Goal: Information Seeking & Learning: Learn about a topic

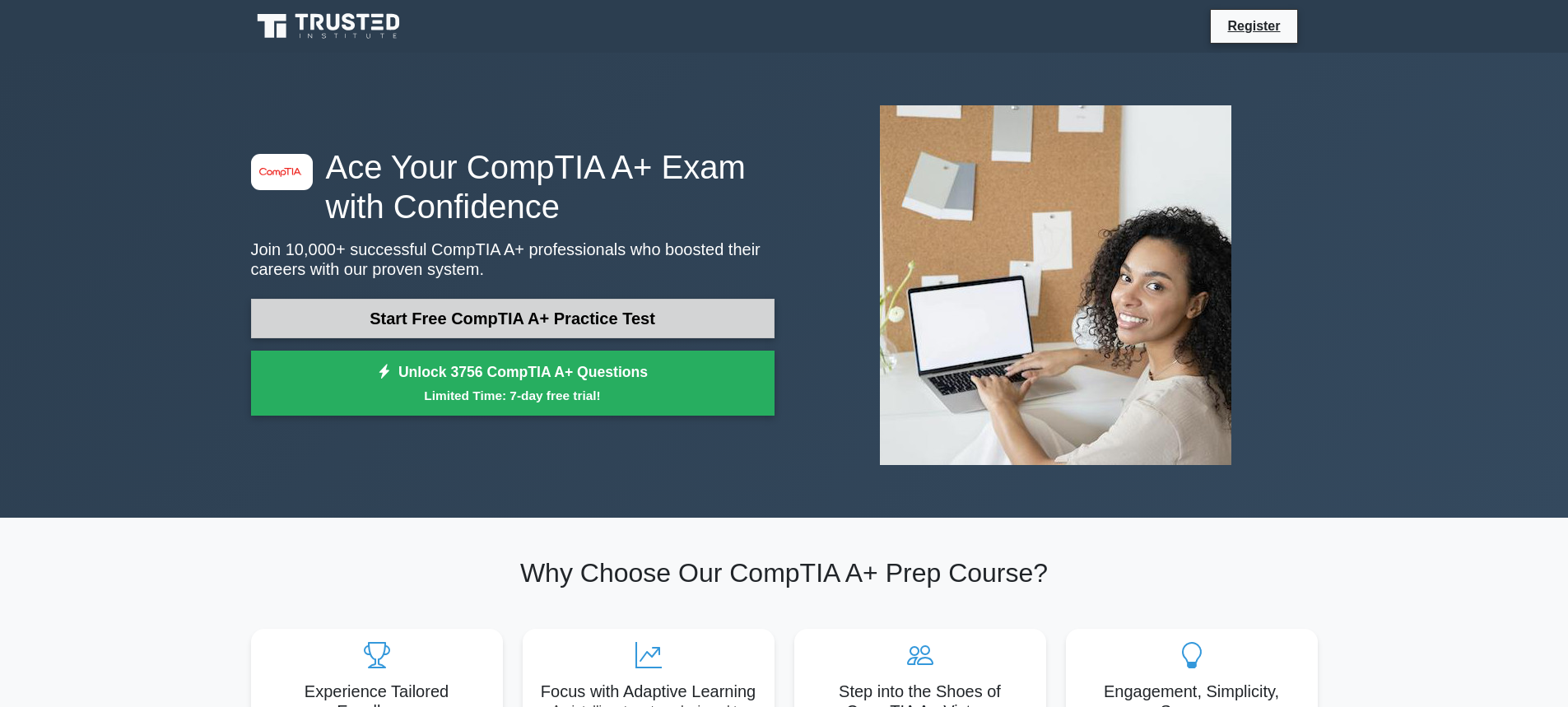
click at [535, 318] on link "Start Free CompTIA A+ Practice Test" at bounding box center [512, 319] width 523 height 40
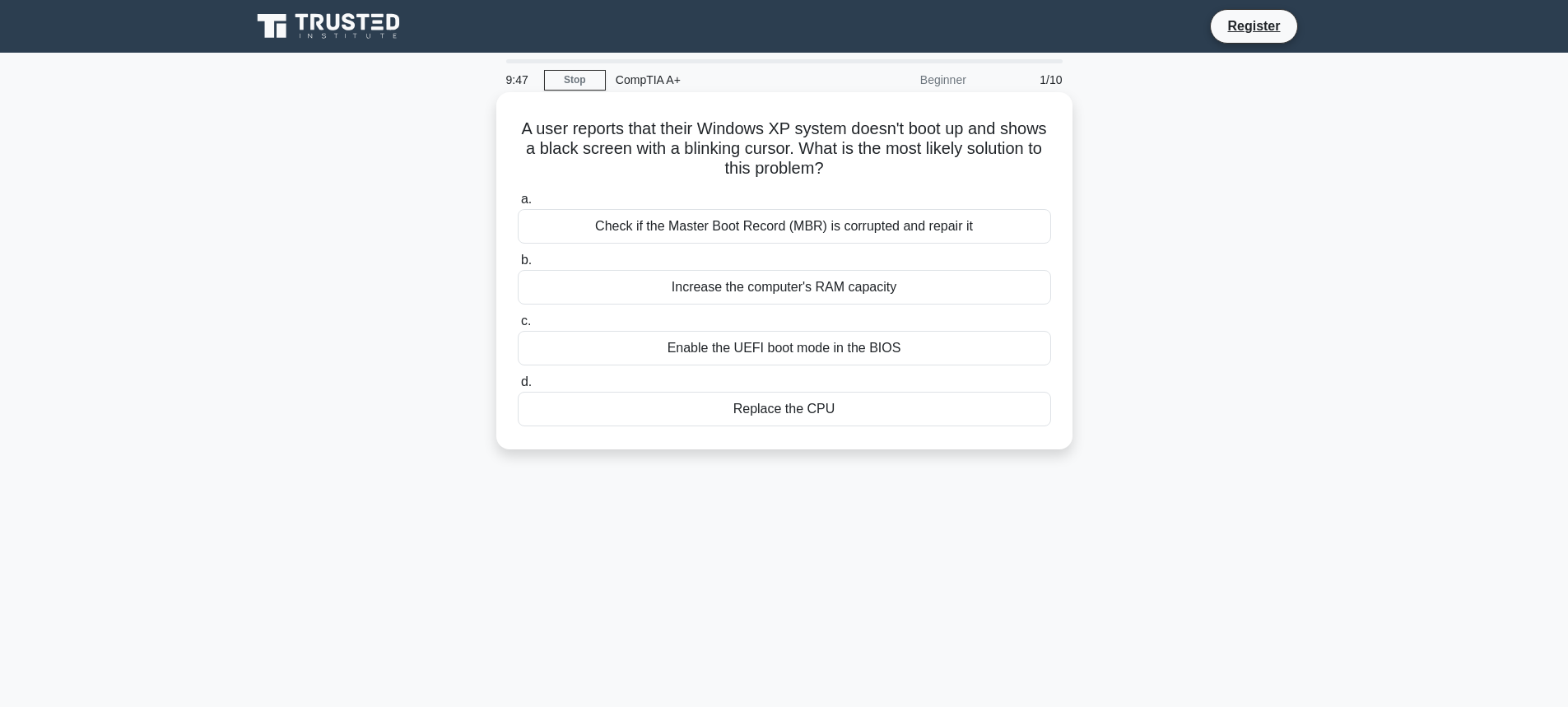
click at [782, 231] on div "Check if the Master Boot Record (MBR) is corrupted and repair it" at bounding box center [784, 226] width 533 height 34
click at [518, 205] on input "a. Check if the Master Boot Record (MBR) is corrupted and repair it" at bounding box center [518, 200] width 0 height 11
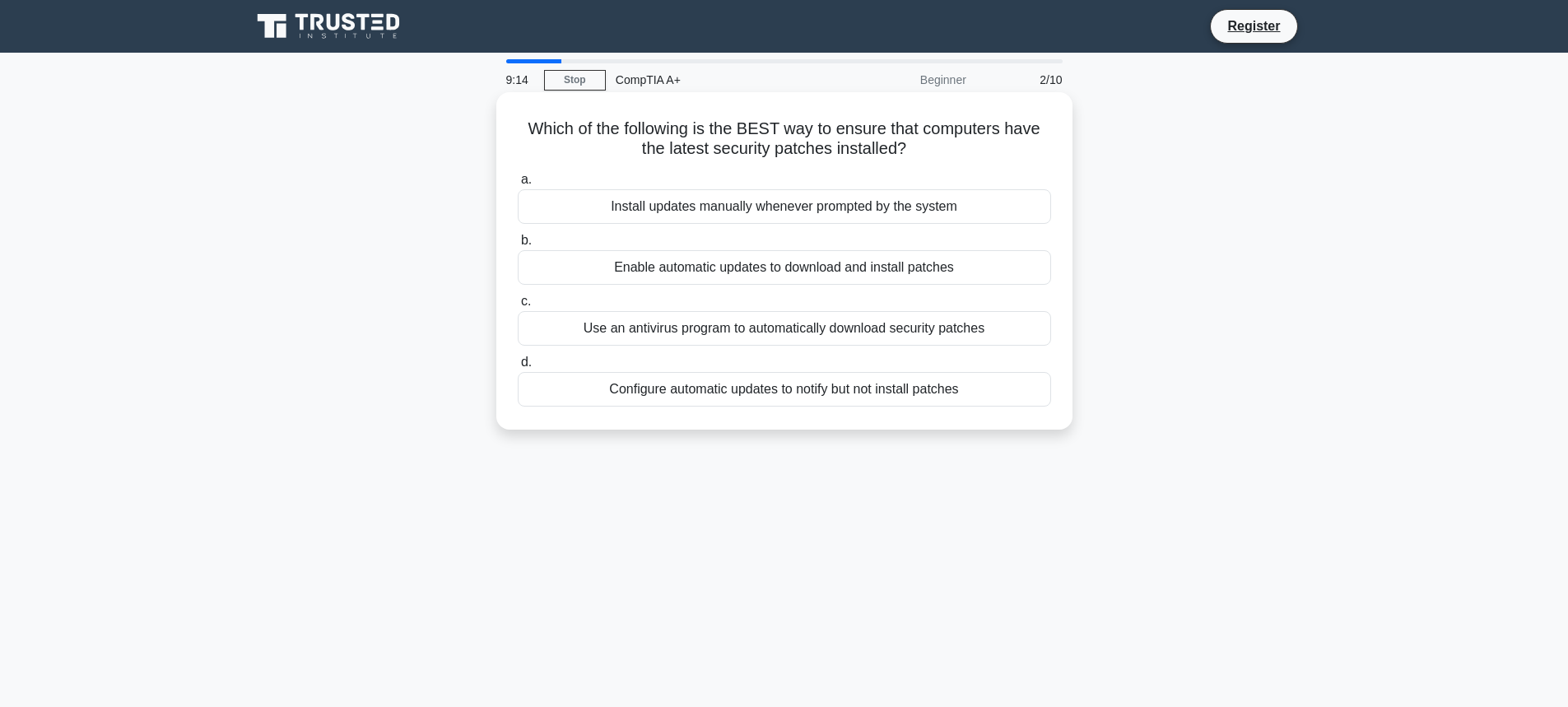
click at [717, 272] on div "Enable automatic updates to download and install patches" at bounding box center [784, 268] width 533 height 34
click at [518, 246] on input "b. Enable automatic updates to download and install patches" at bounding box center [518, 240] width 0 height 11
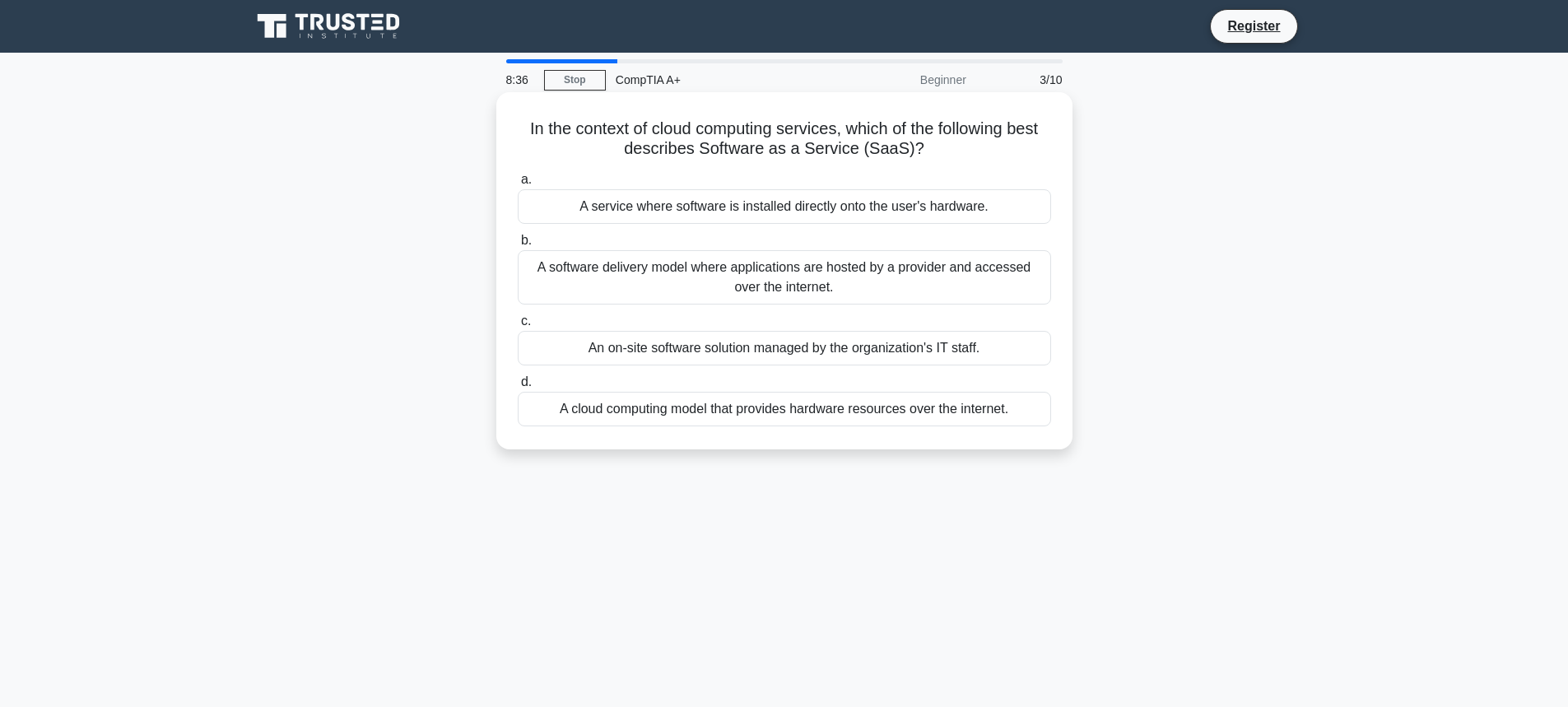
click at [887, 151] on h5 "In the context of cloud computing services, which of the following best describ…" at bounding box center [784, 139] width 537 height 42
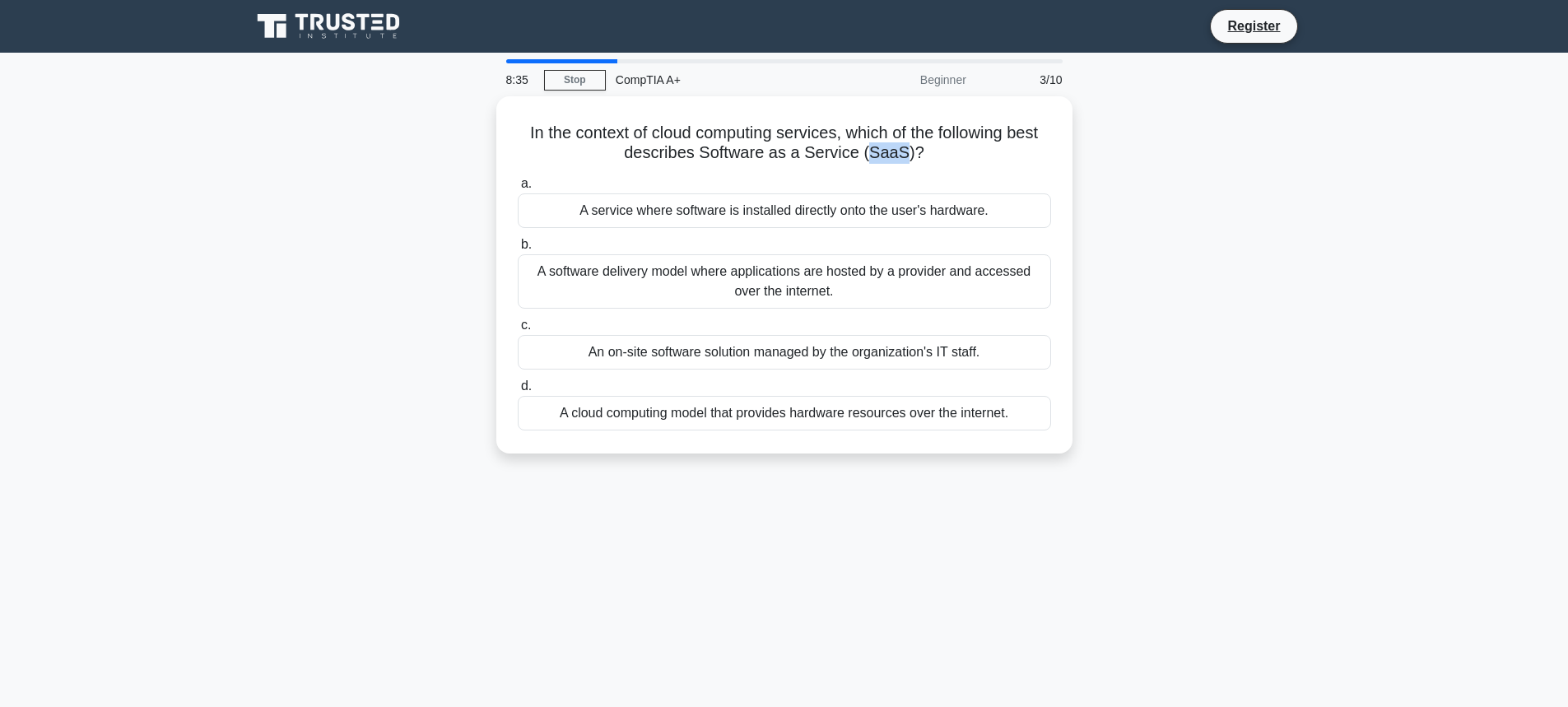
copy h5 "SaaS"
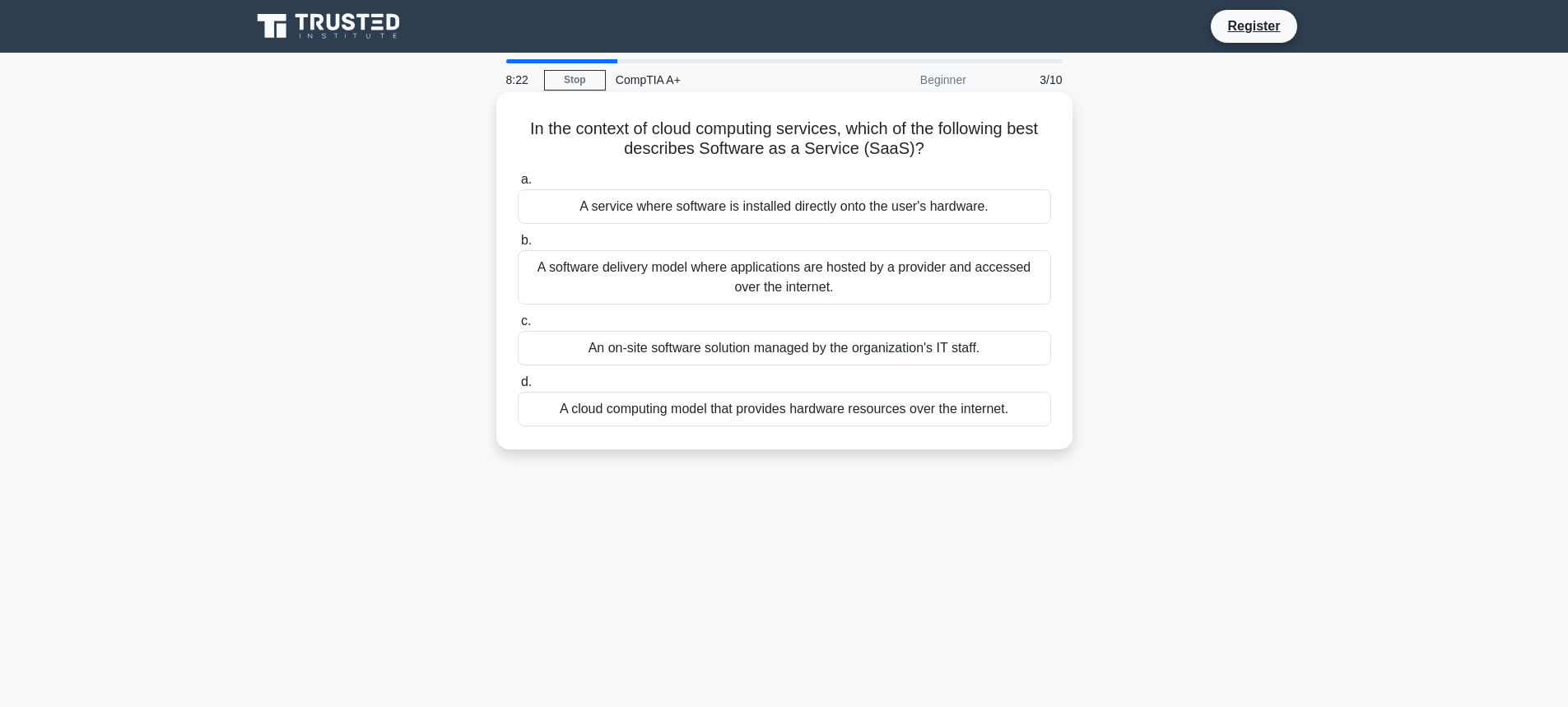
click at [827, 415] on div "A cloud computing model that provides hardware resources over the internet." at bounding box center [784, 409] width 533 height 34
click at [518, 388] on input "d. A cloud computing model that provides hardware resources over the internet." at bounding box center [518, 382] width 0 height 11
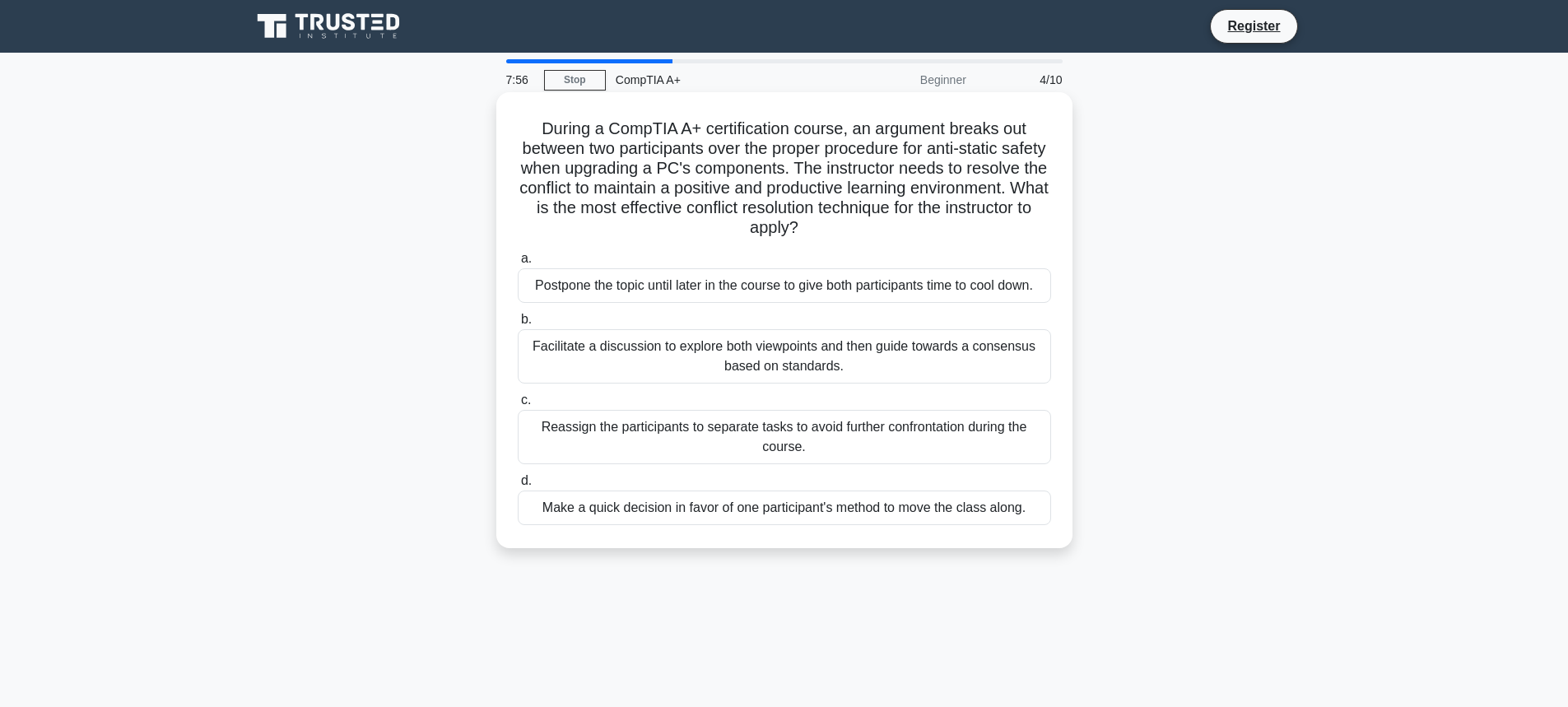
click at [652, 359] on div "Facilitate a discussion to explore both viewpoints and then guide towards a con…" at bounding box center [784, 356] width 533 height 54
click at [518, 325] on input "b. Facilitate a discussion to explore both viewpoints and then guide towards a …" at bounding box center [518, 320] width 0 height 11
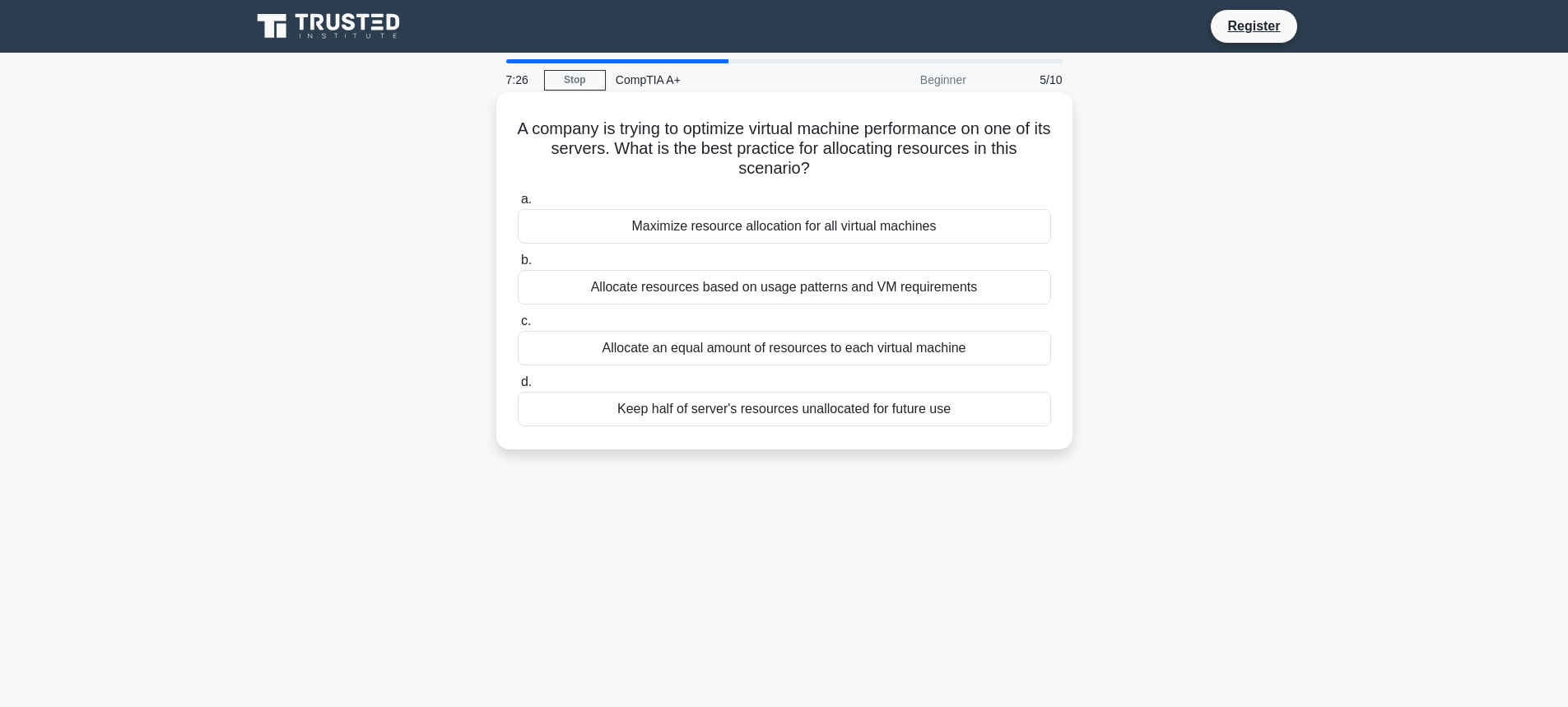
click at [696, 290] on div "Allocate resources based on usage patterns and VM requirements" at bounding box center [784, 288] width 533 height 34
click at [518, 266] on input "b. Allocate resources based on usage patterns and VM requirements" at bounding box center [518, 260] width 0 height 11
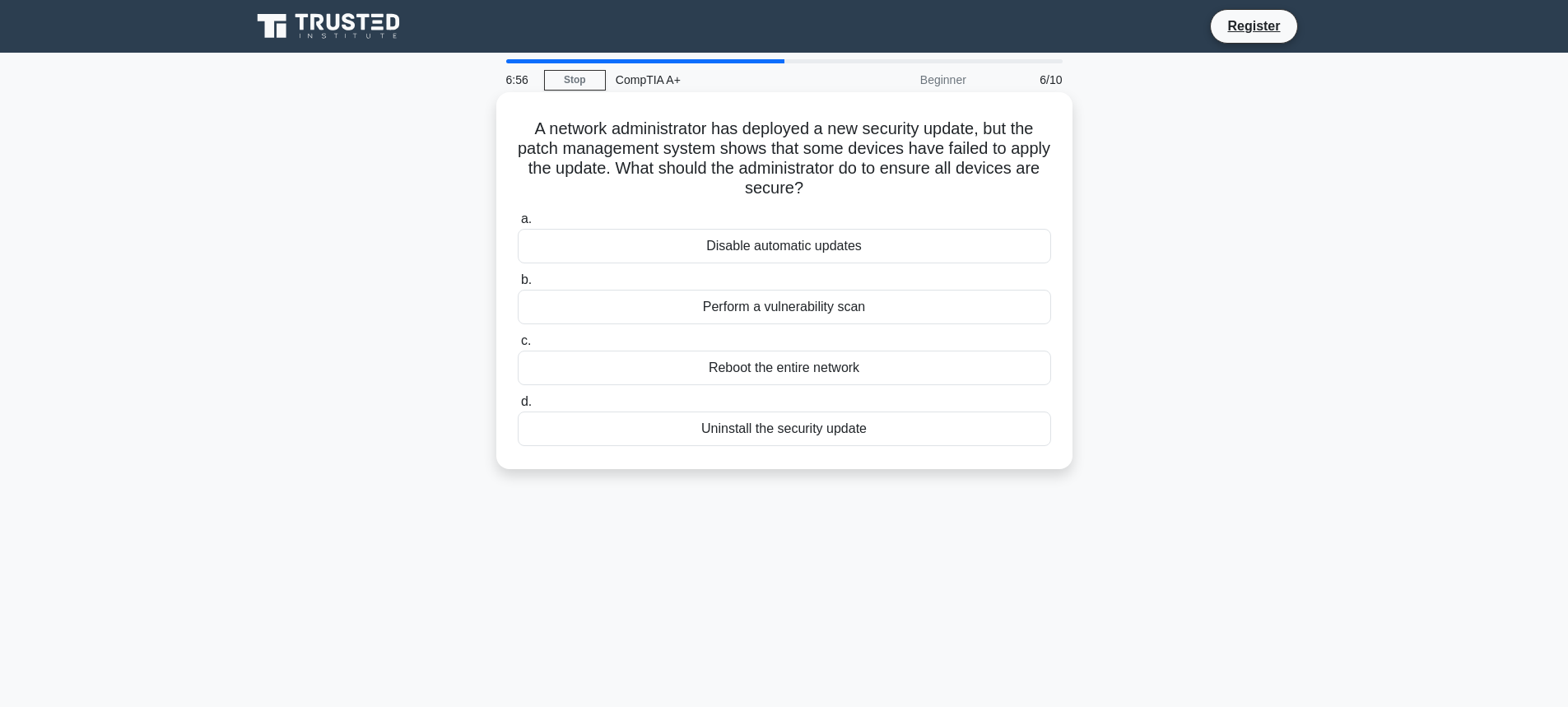
click at [765, 299] on div "Perform a vulnerability scan" at bounding box center [784, 307] width 533 height 34
click at [518, 286] on input "b. Perform a vulnerability scan" at bounding box center [518, 280] width 0 height 11
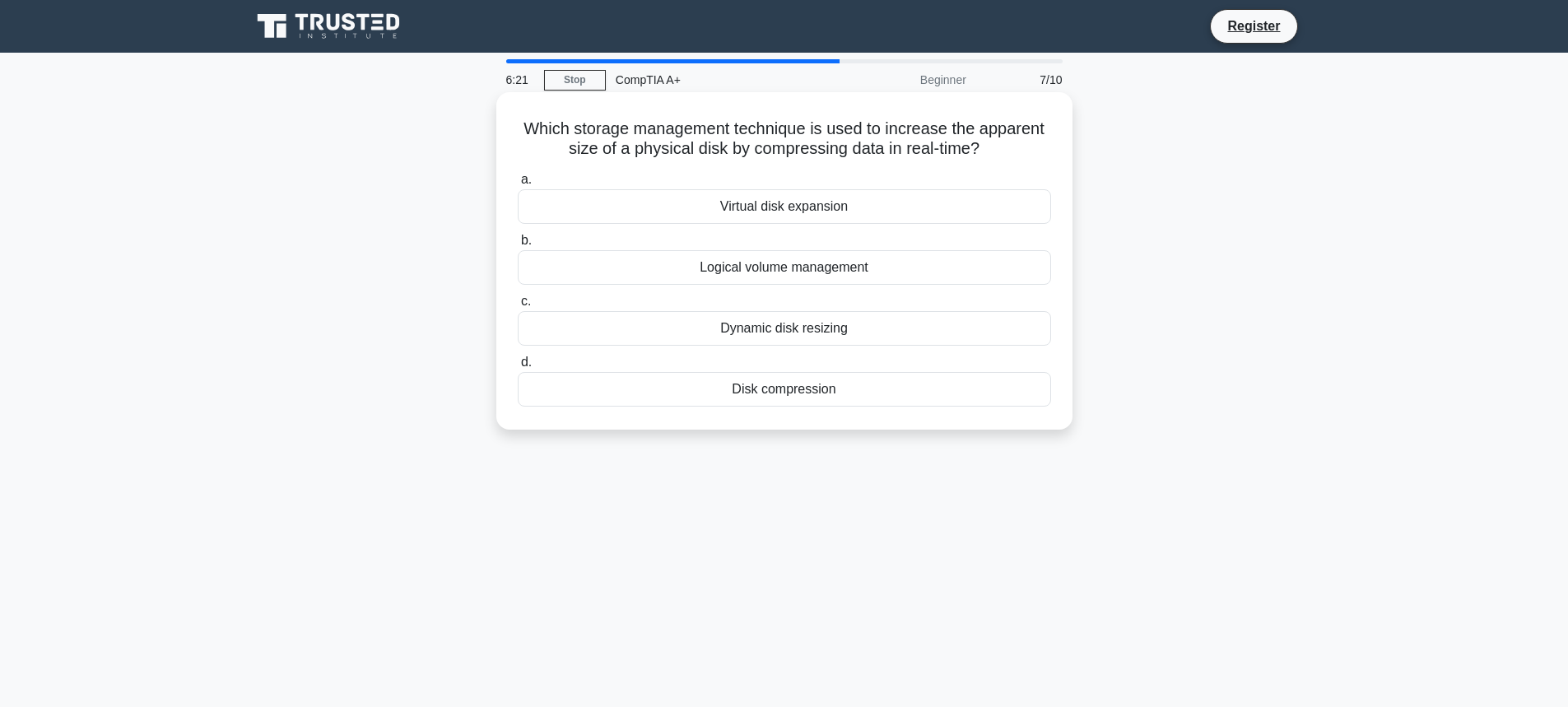
click at [824, 384] on div "Disk compression" at bounding box center [784, 390] width 533 height 34
click at [518, 368] on input "d. Disk compression" at bounding box center [518, 363] width 0 height 11
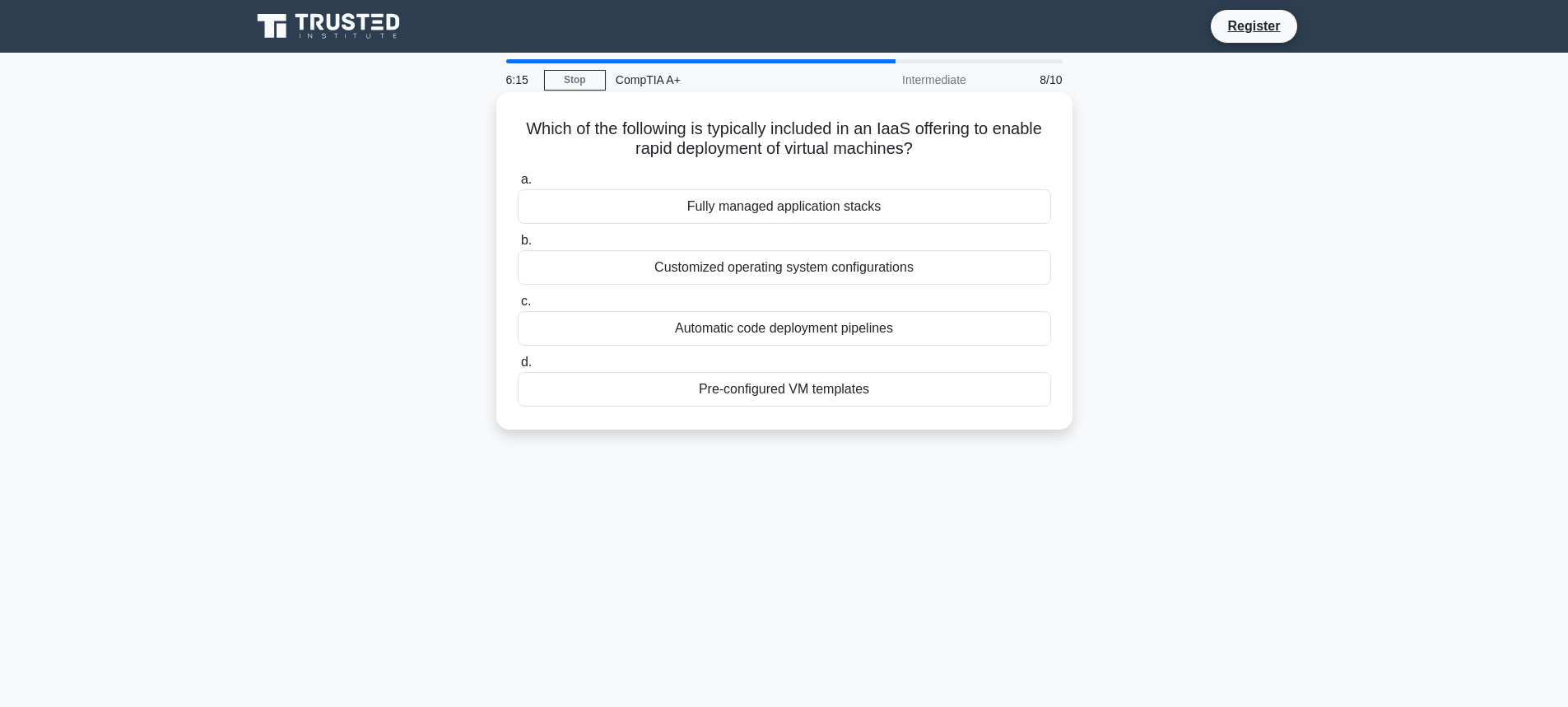
click at [915, 131] on h5 "Which of the following is typically included in an IaaS offering to enable rapi…" at bounding box center [784, 139] width 537 height 42
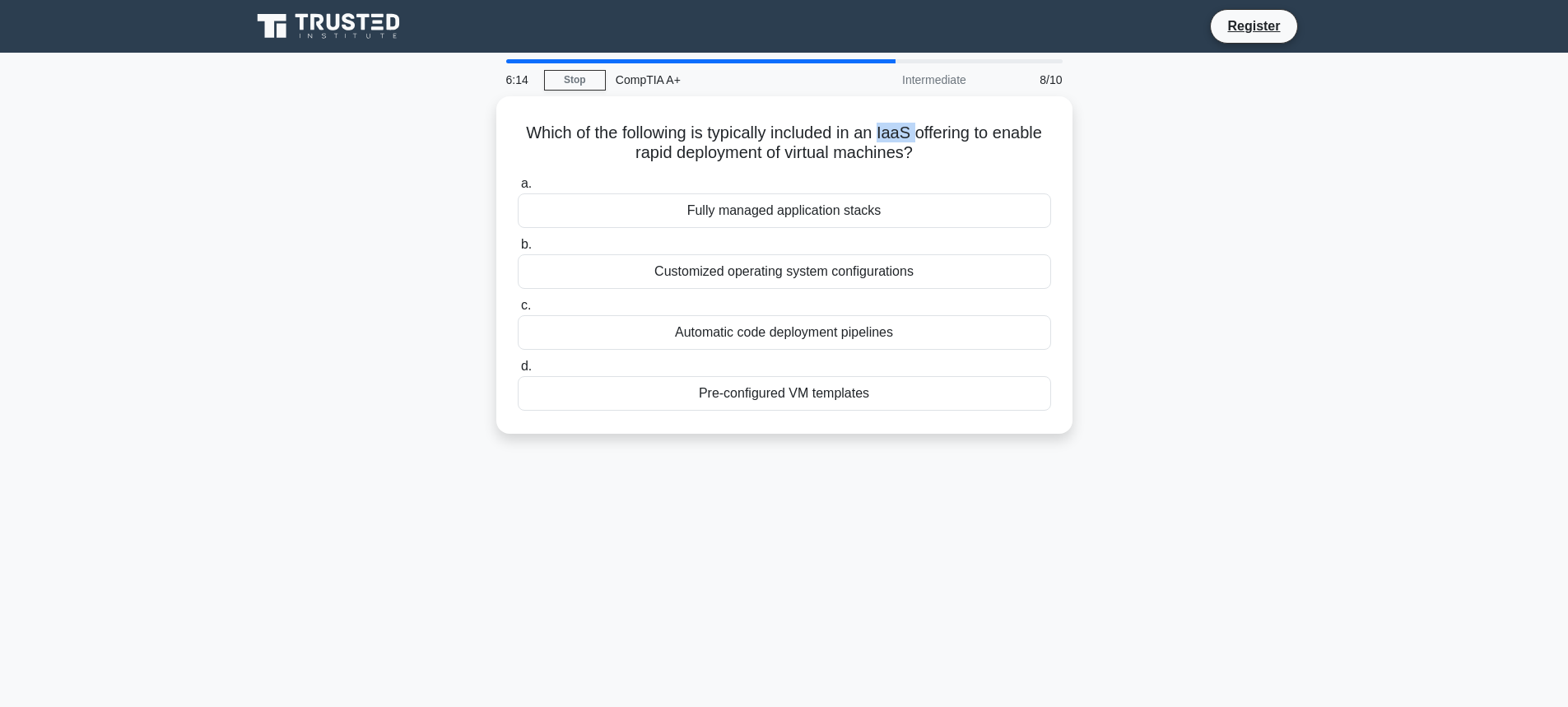
copy h5 "IaaS"
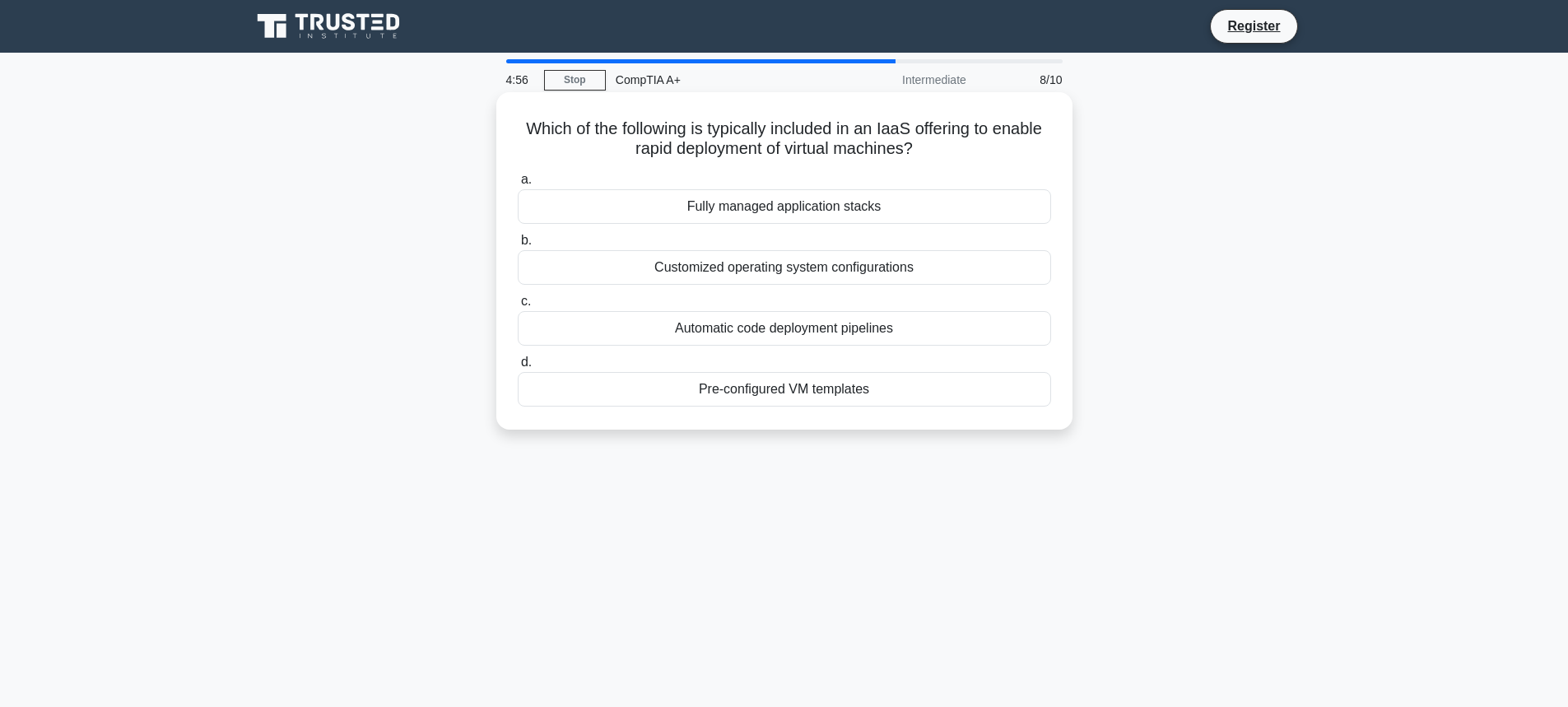
click at [737, 329] on div "Automatic code deployment pipelines" at bounding box center [784, 328] width 533 height 34
click at [518, 307] on input "c. Automatic code deployment pipelines" at bounding box center [518, 302] width 0 height 11
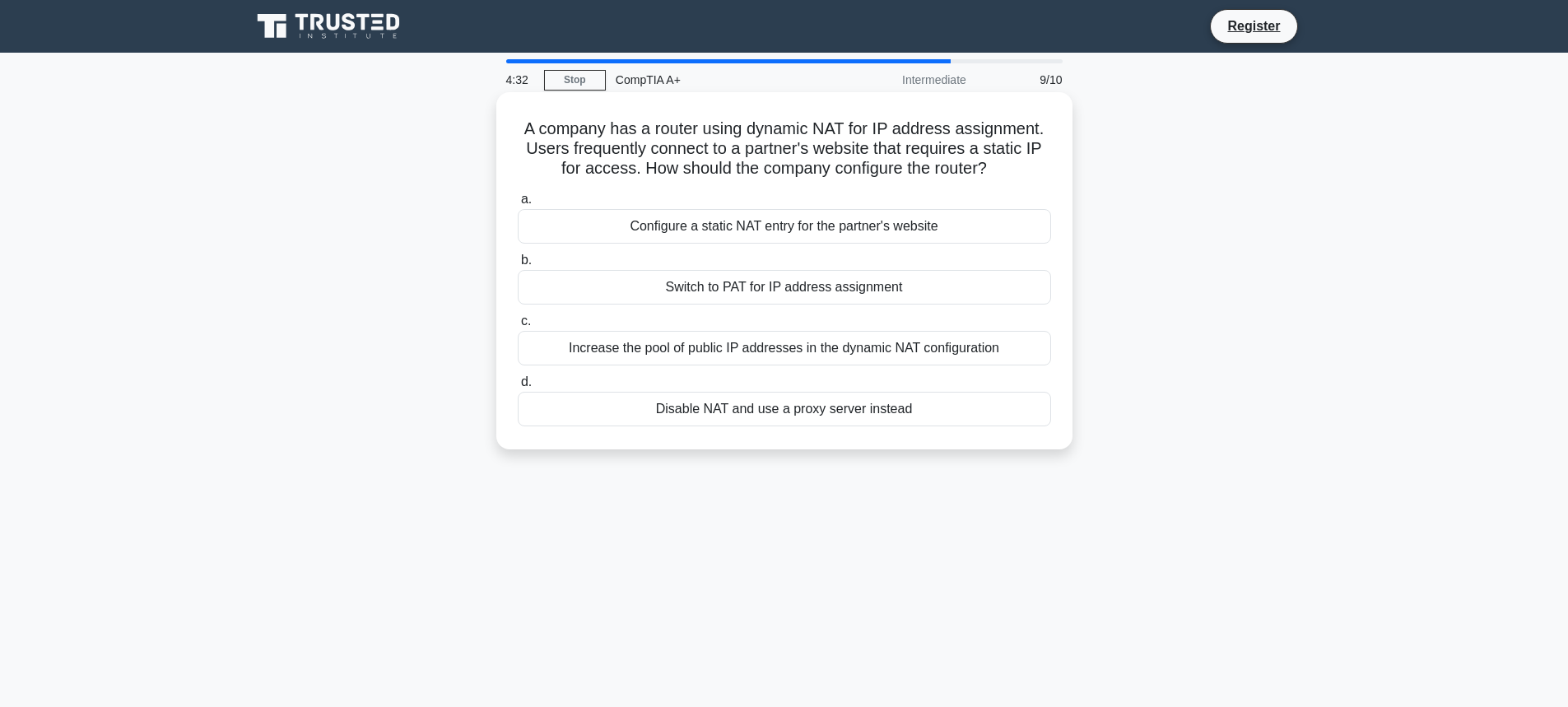
click at [705, 354] on div "Increase the pool of public IP addresses in the dynamic NAT configuration" at bounding box center [784, 348] width 533 height 34
click at [518, 327] on input "c. Increase the pool of public IP addresses in the dynamic NAT configuration" at bounding box center [518, 322] width 0 height 11
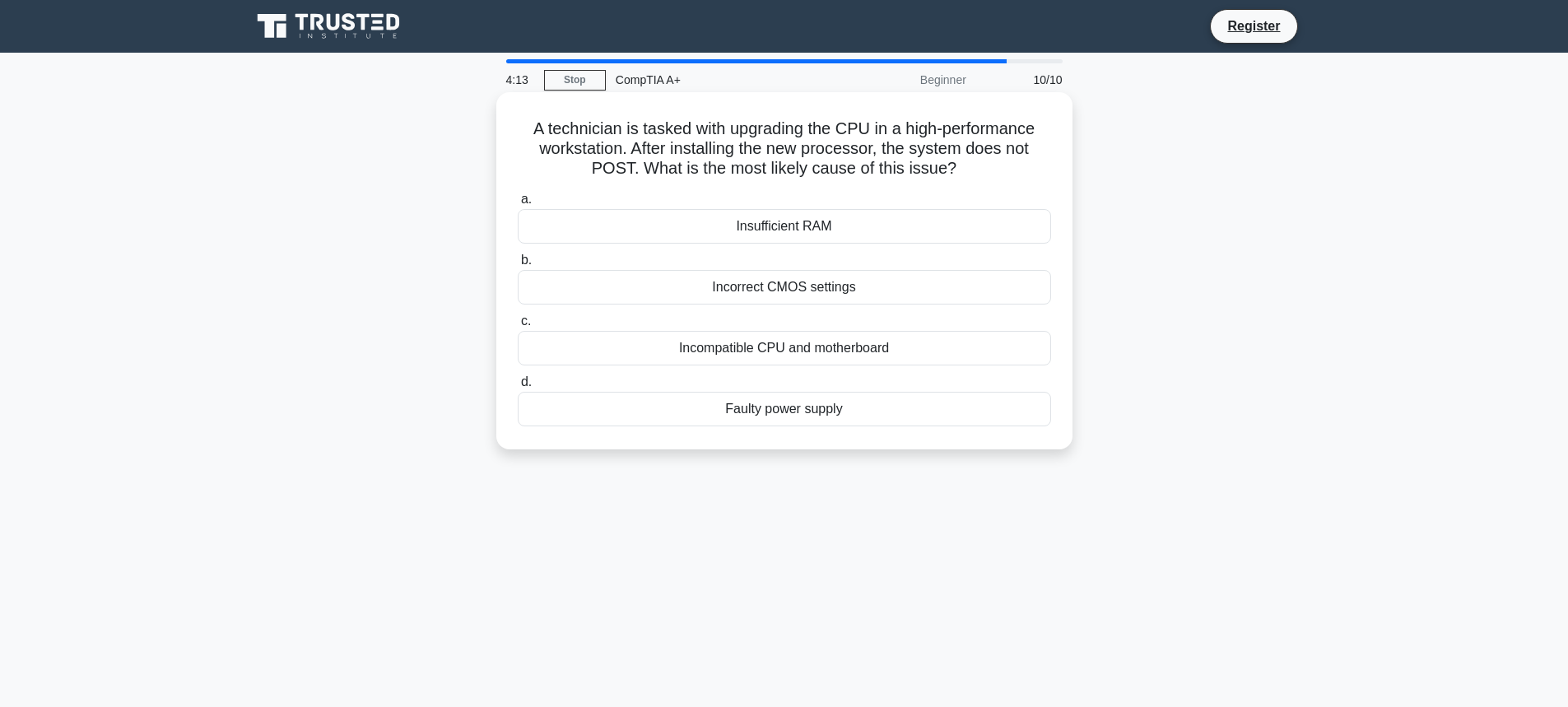
click at [805, 347] on div "Incompatible CPU and motherboard" at bounding box center [784, 348] width 533 height 34
click at [518, 327] on input "c. Incompatible CPU and motherboard" at bounding box center [518, 322] width 0 height 11
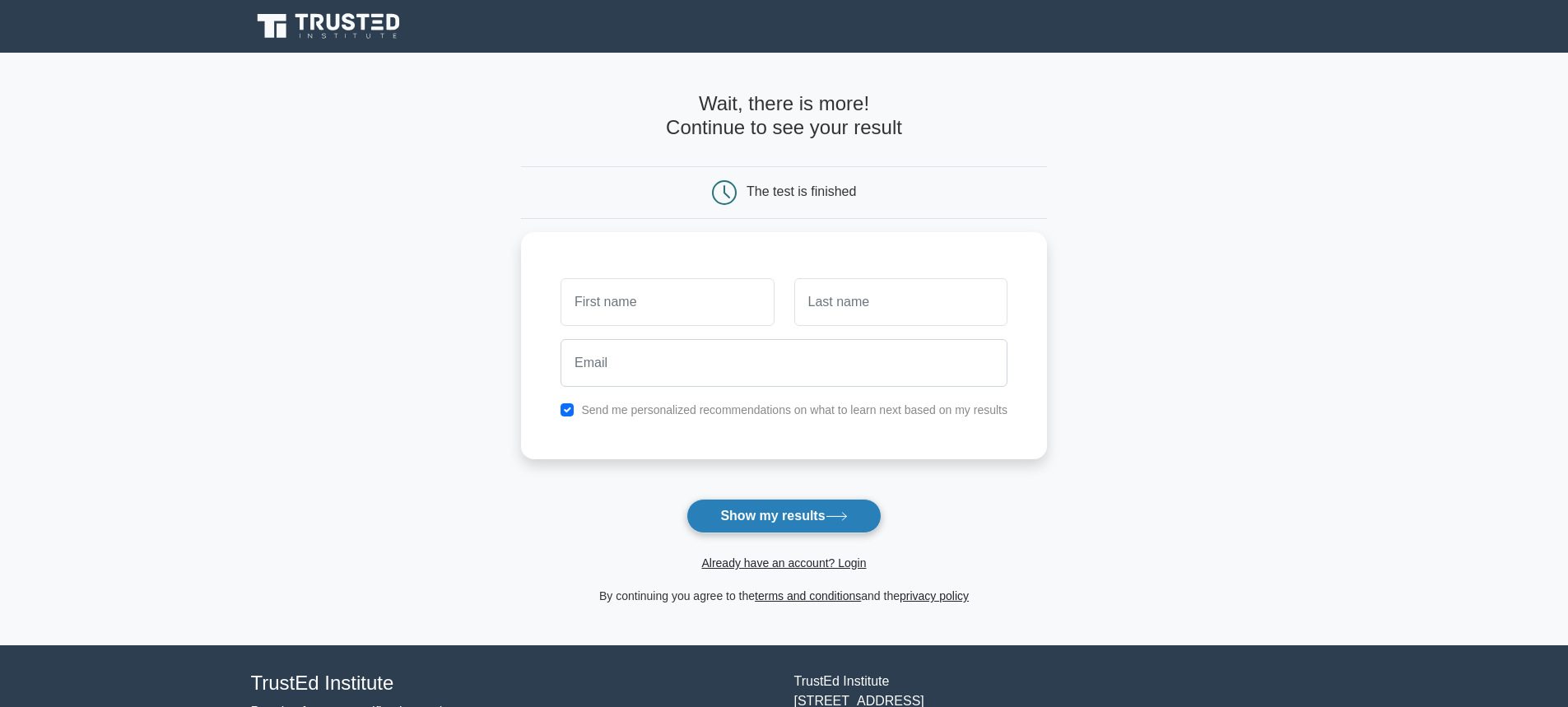
click at [826, 519] on button "Show my results" at bounding box center [783, 516] width 194 height 34
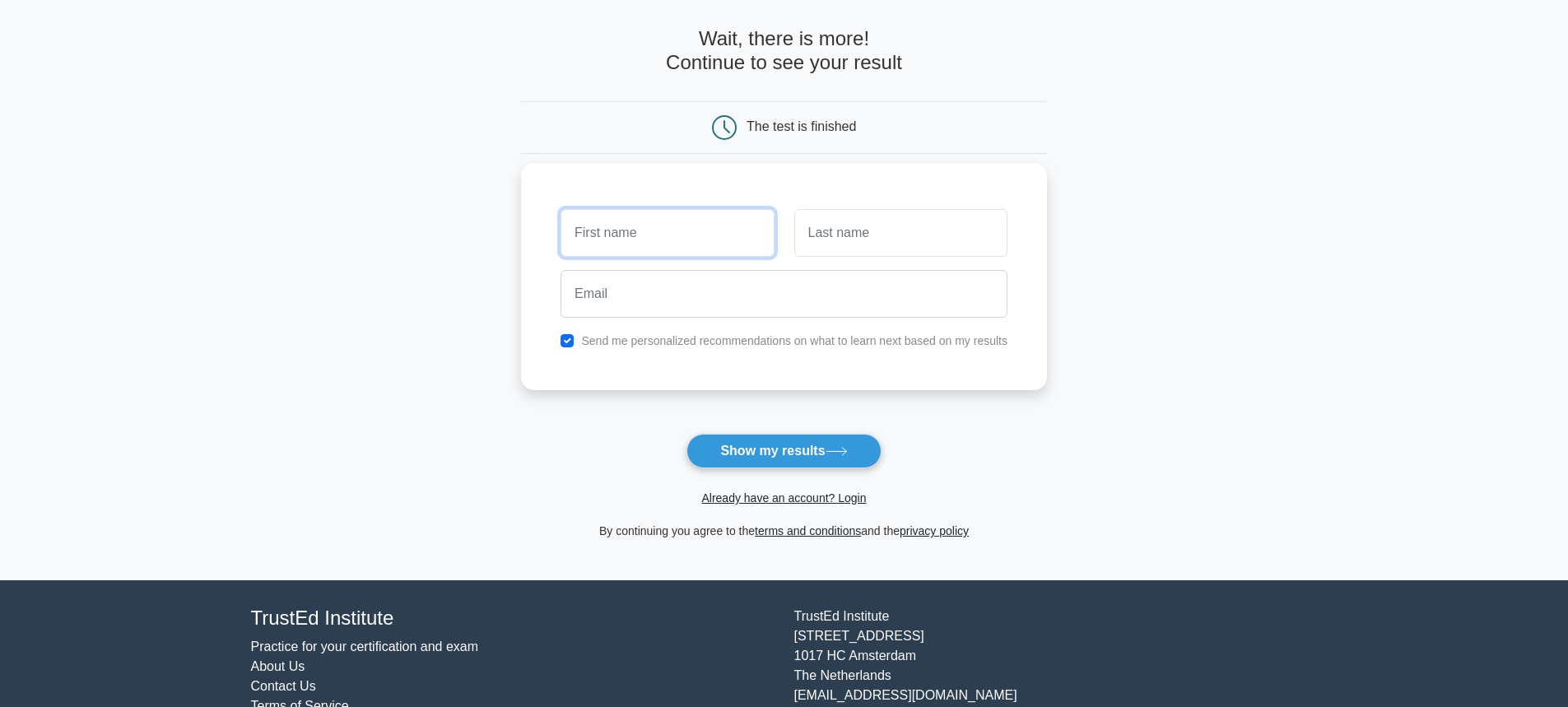
scroll to position [121, 0]
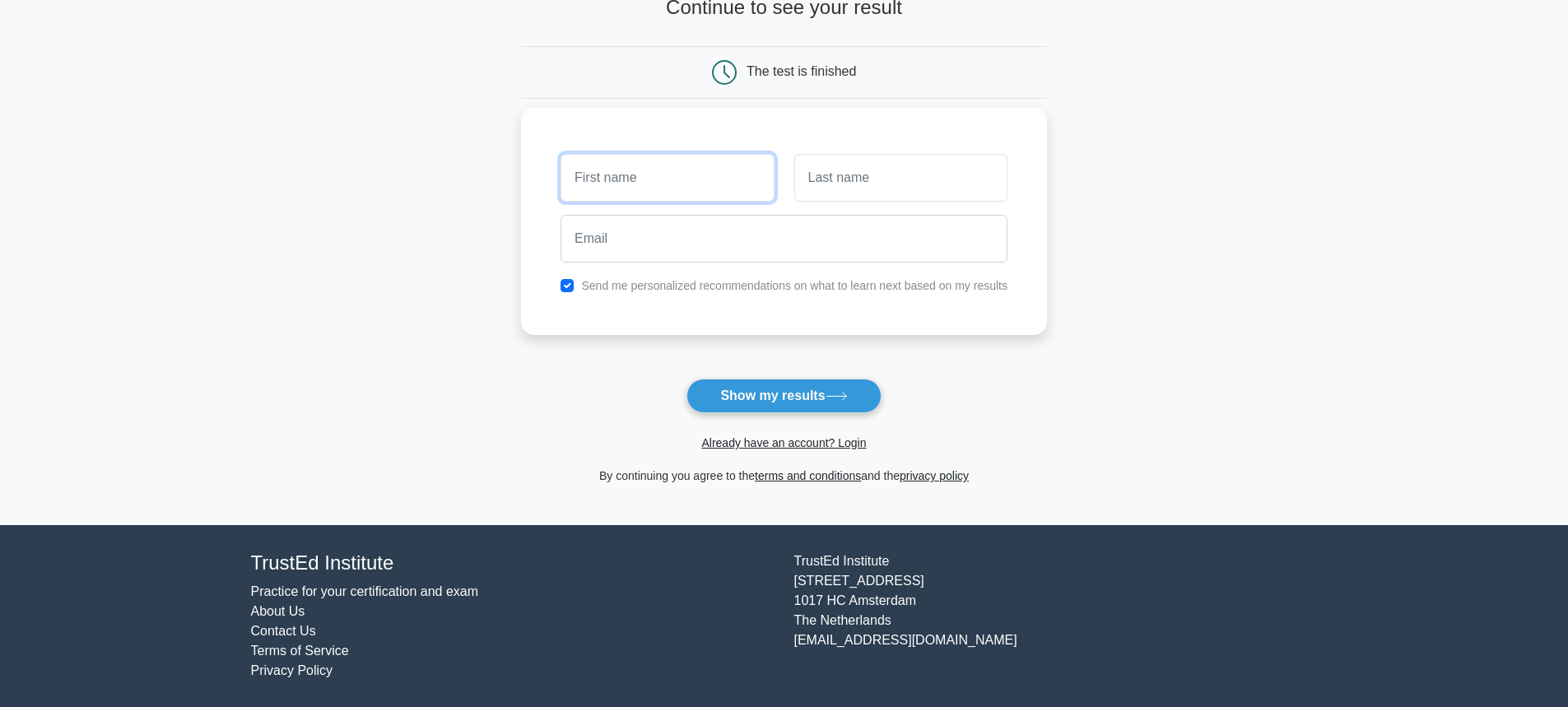
click at [683, 176] on input "text" at bounding box center [667, 177] width 213 height 48
type input "rayn"
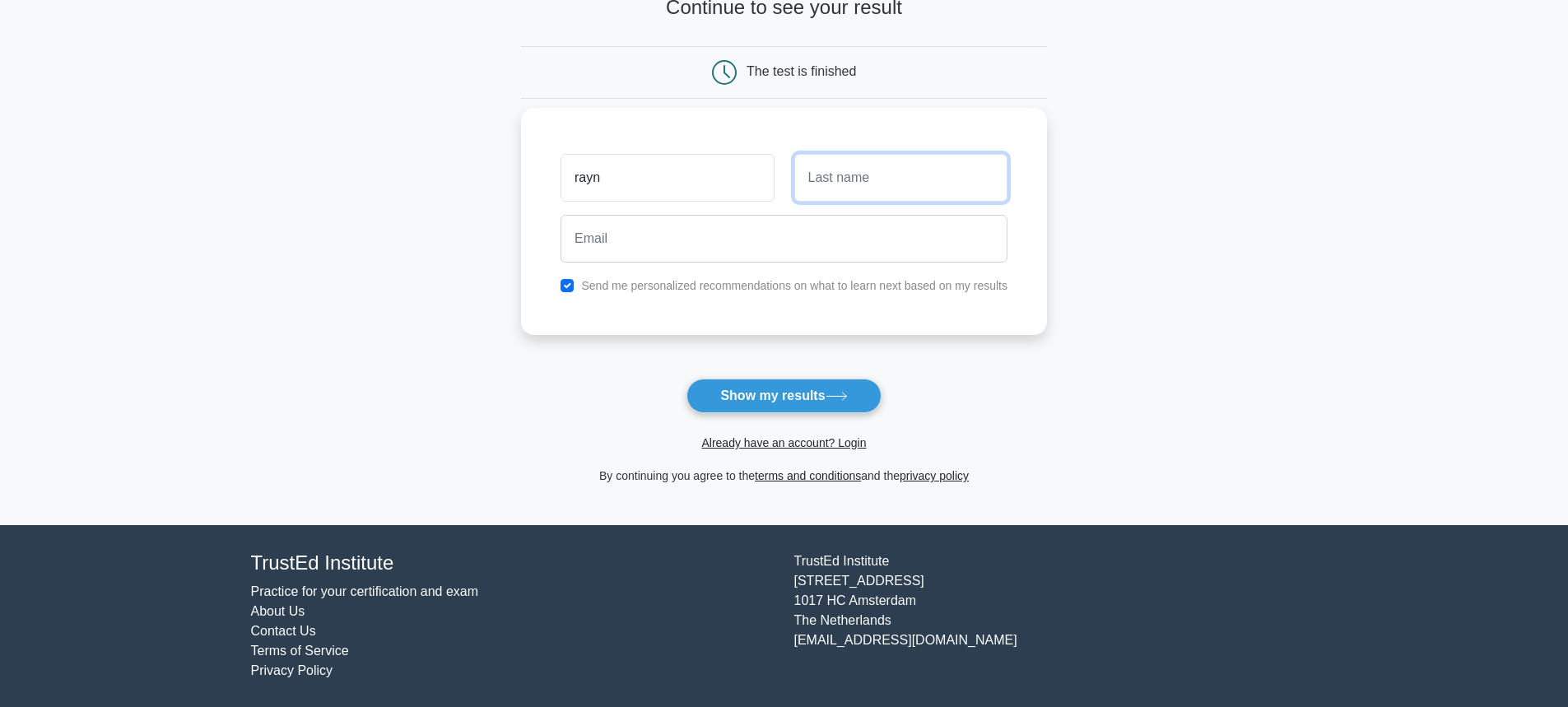
click at [842, 172] on input "text" at bounding box center [901, 177] width 213 height 48
type input "castillo"
click at [685, 247] on input "email" at bounding box center [784, 239] width 446 height 48
type input "t"
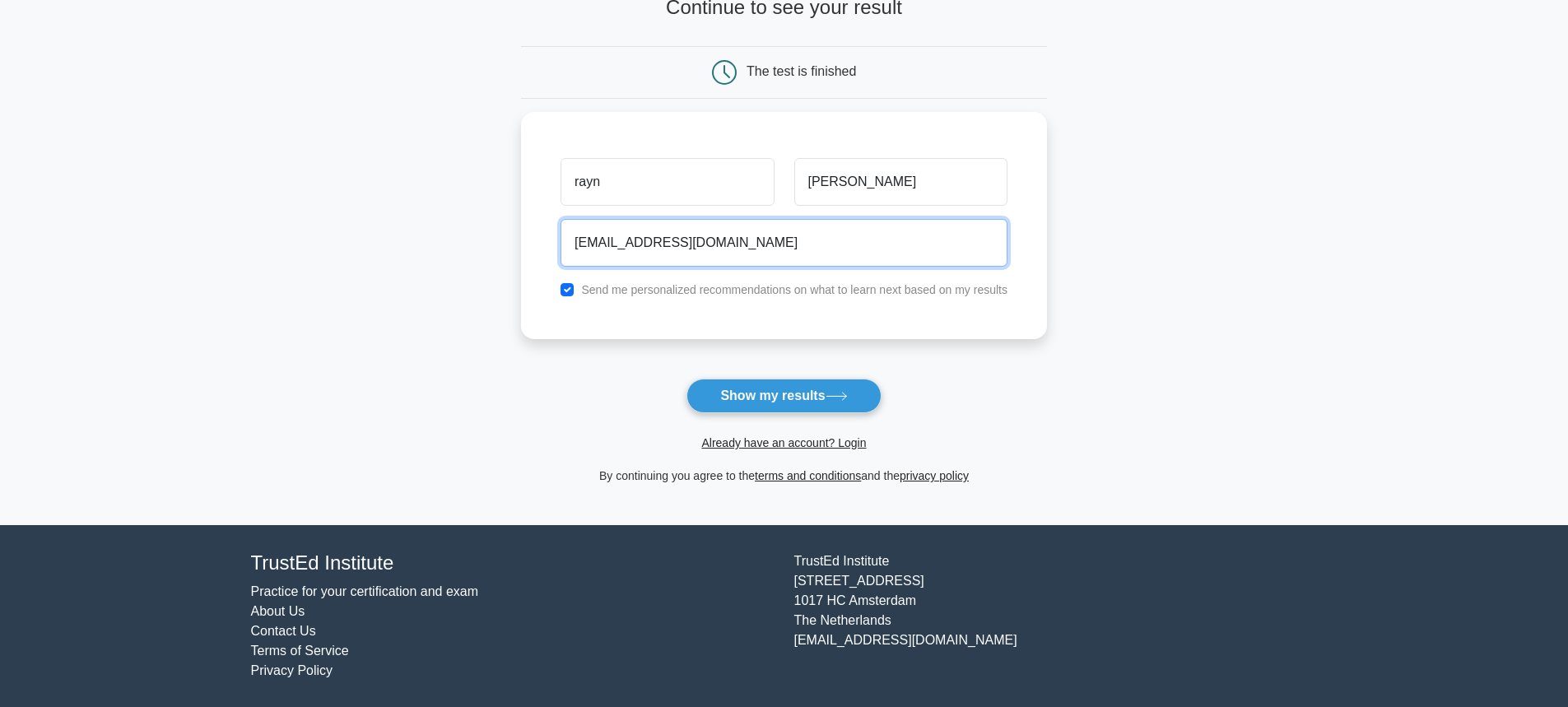
type input "rynsgcas@gmail.com"
click at [775, 394] on button "Show my results" at bounding box center [783, 396] width 194 height 34
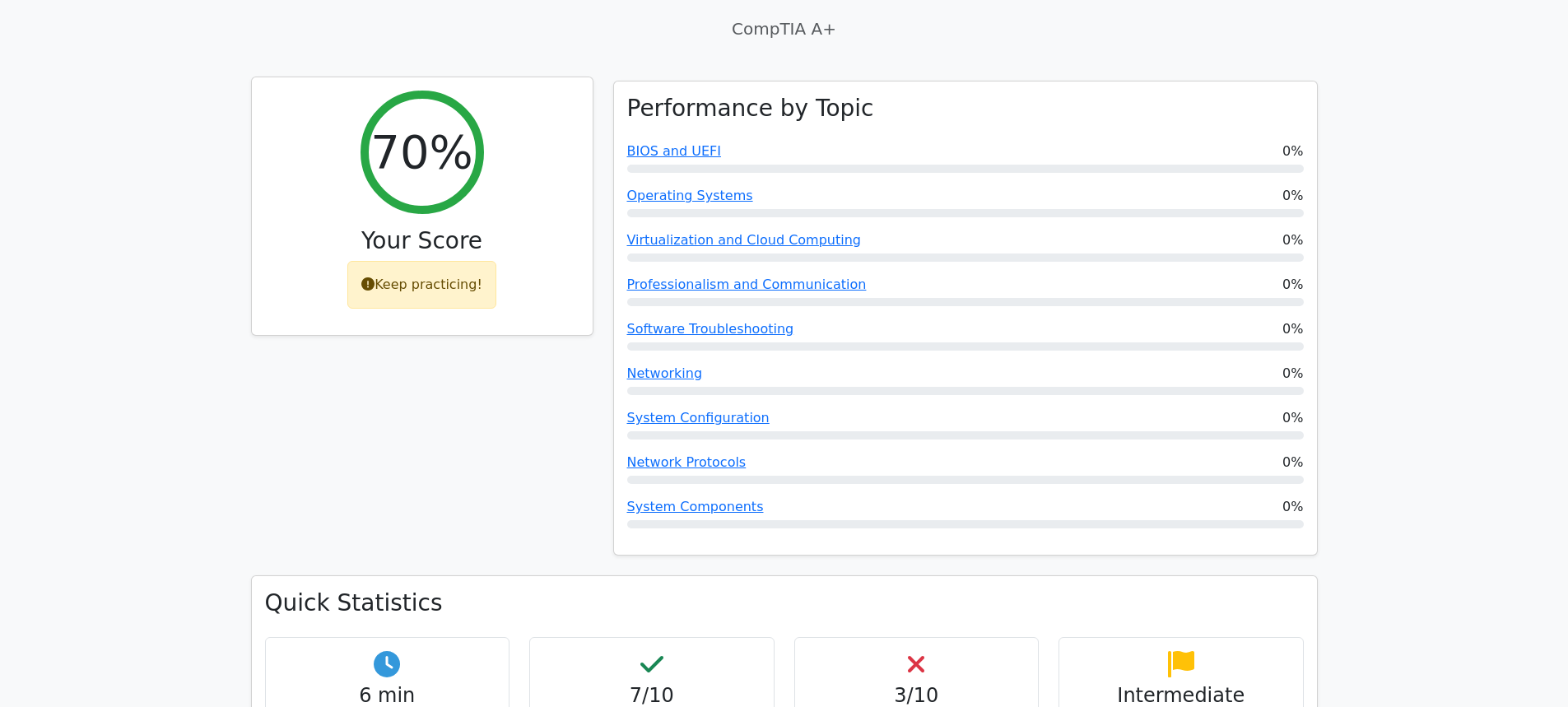
scroll to position [906, 0]
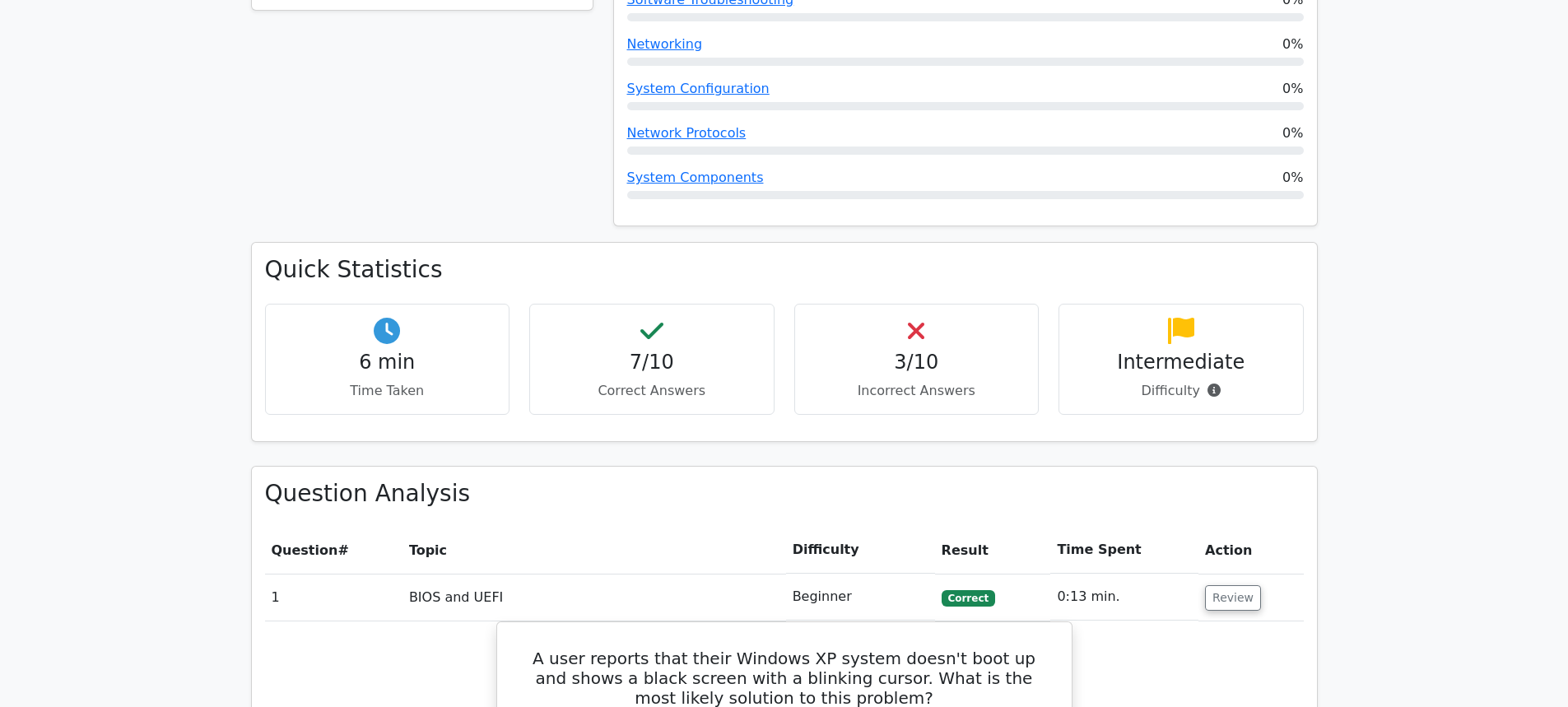
click at [926, 351] on h4 "3/10" at bounding box center [916, 363] width 217 height 24
click at [911, 319] on div "3/10 Incorrect Answers" at bounding box center [916, 359] width 245 height 111
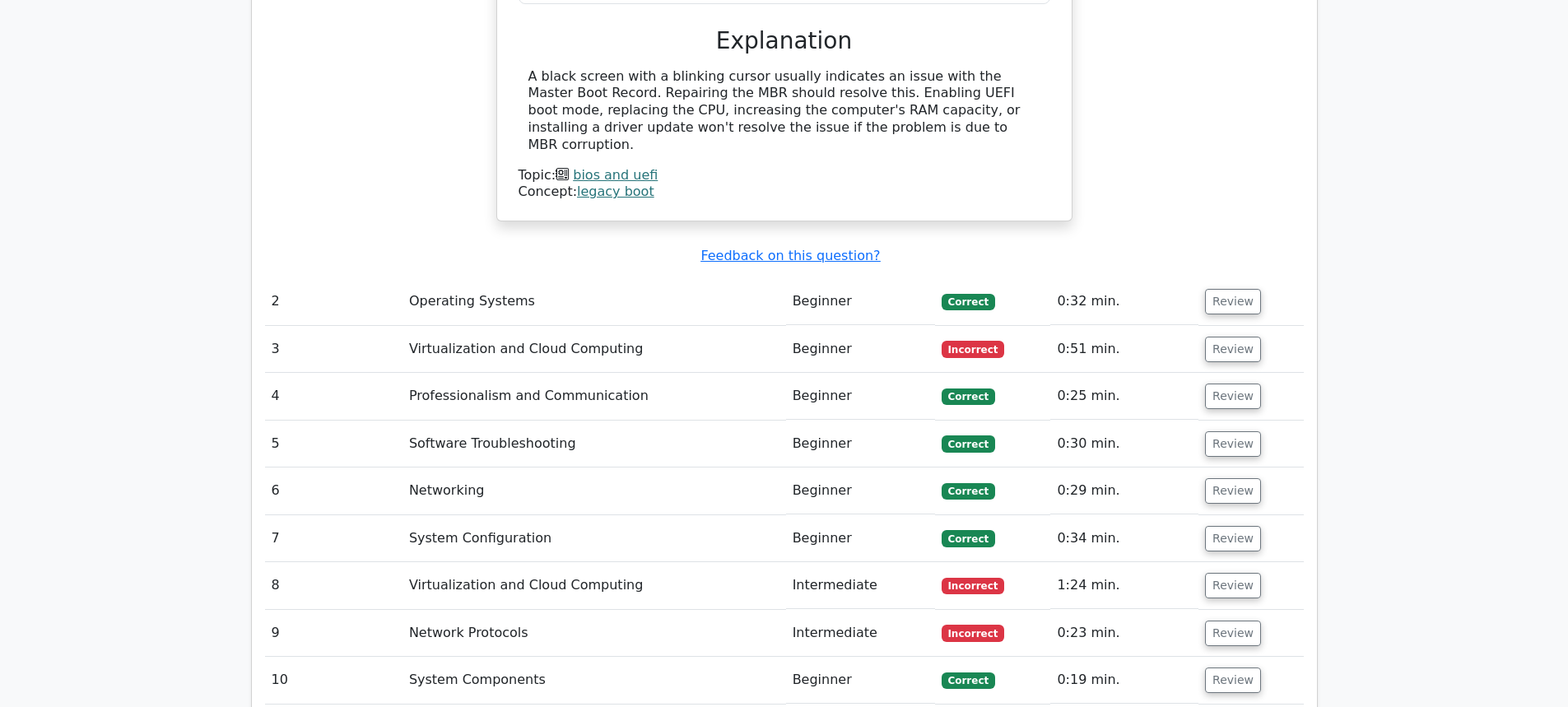
scroll to position [1861, 0]
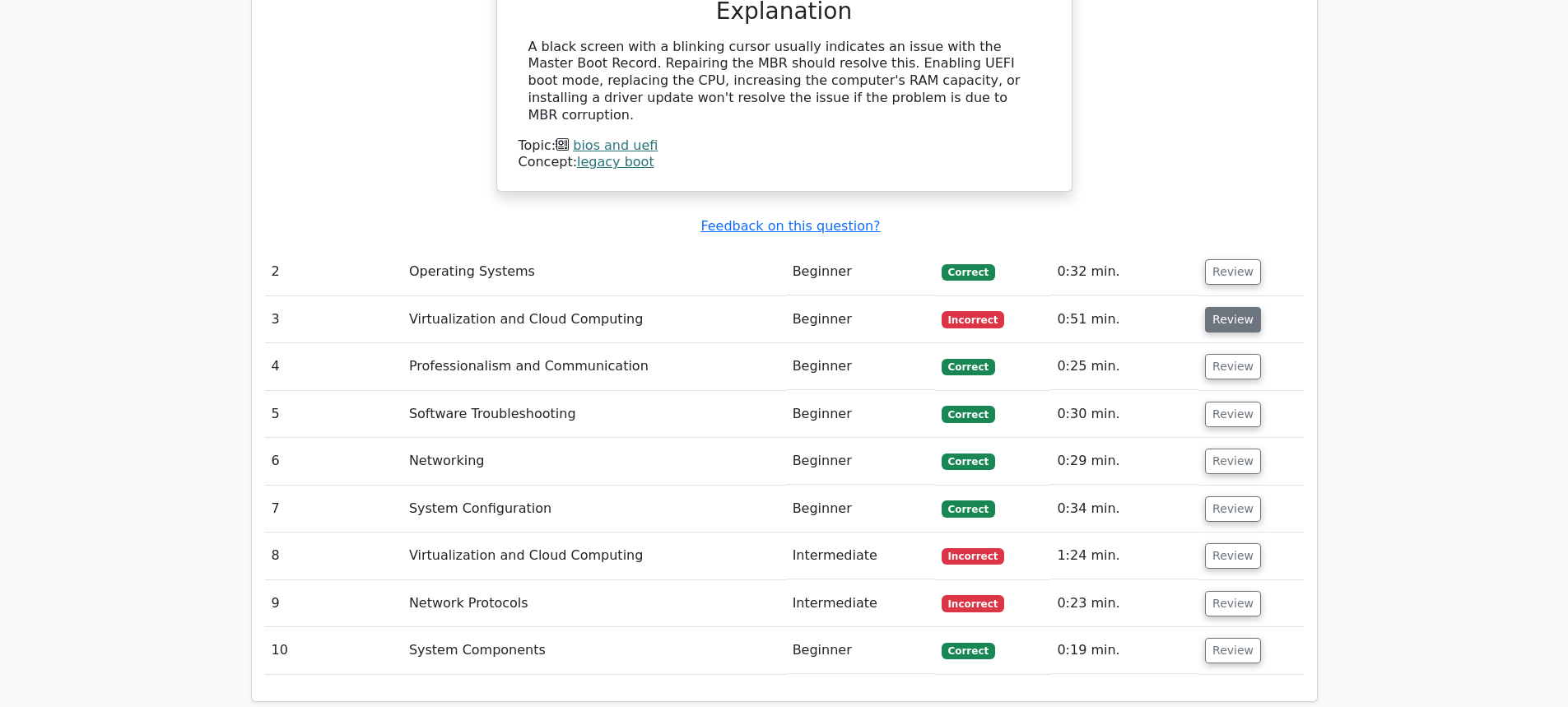
click at [1213, 307] on button "Review" at bounding box center [1233, 320] width 56 height 25
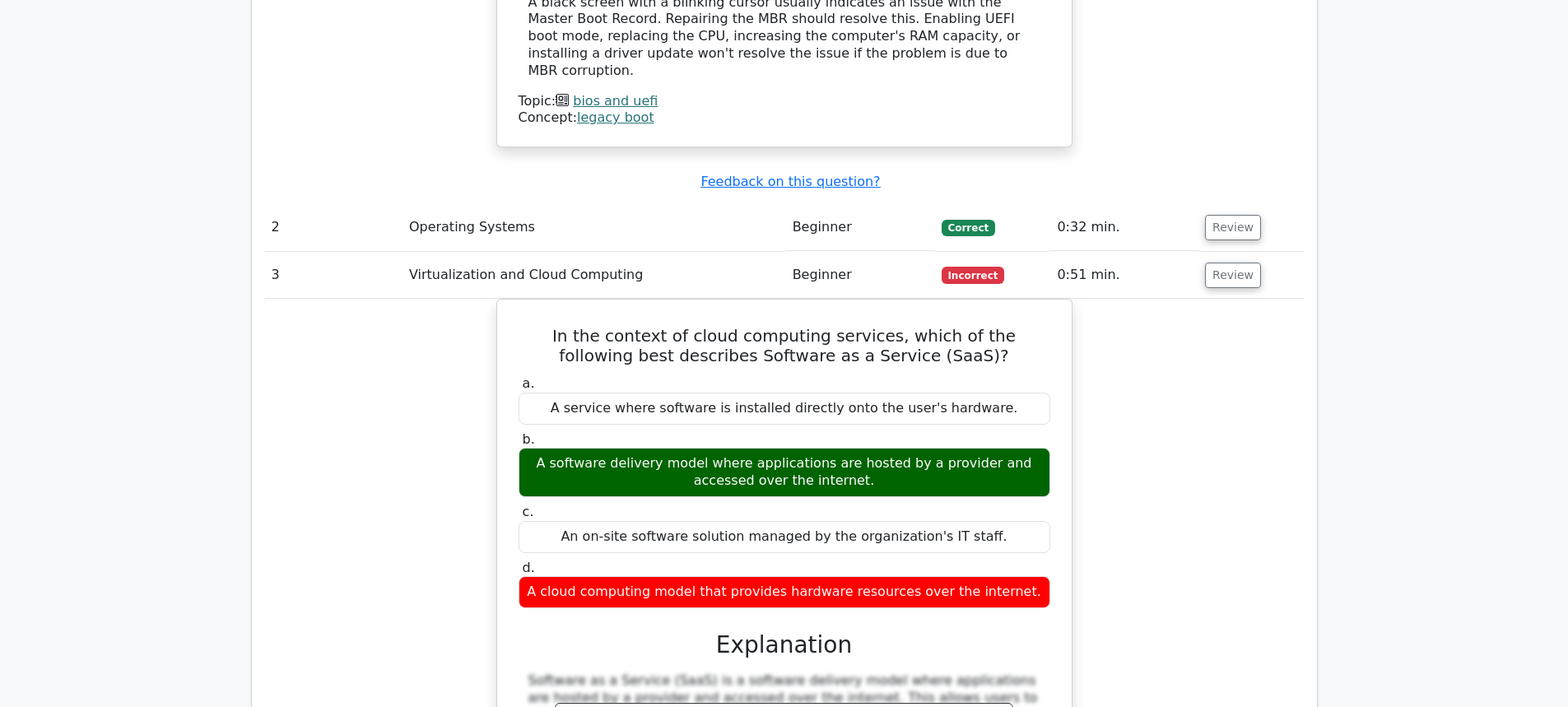
scroll to position [1778, 0]
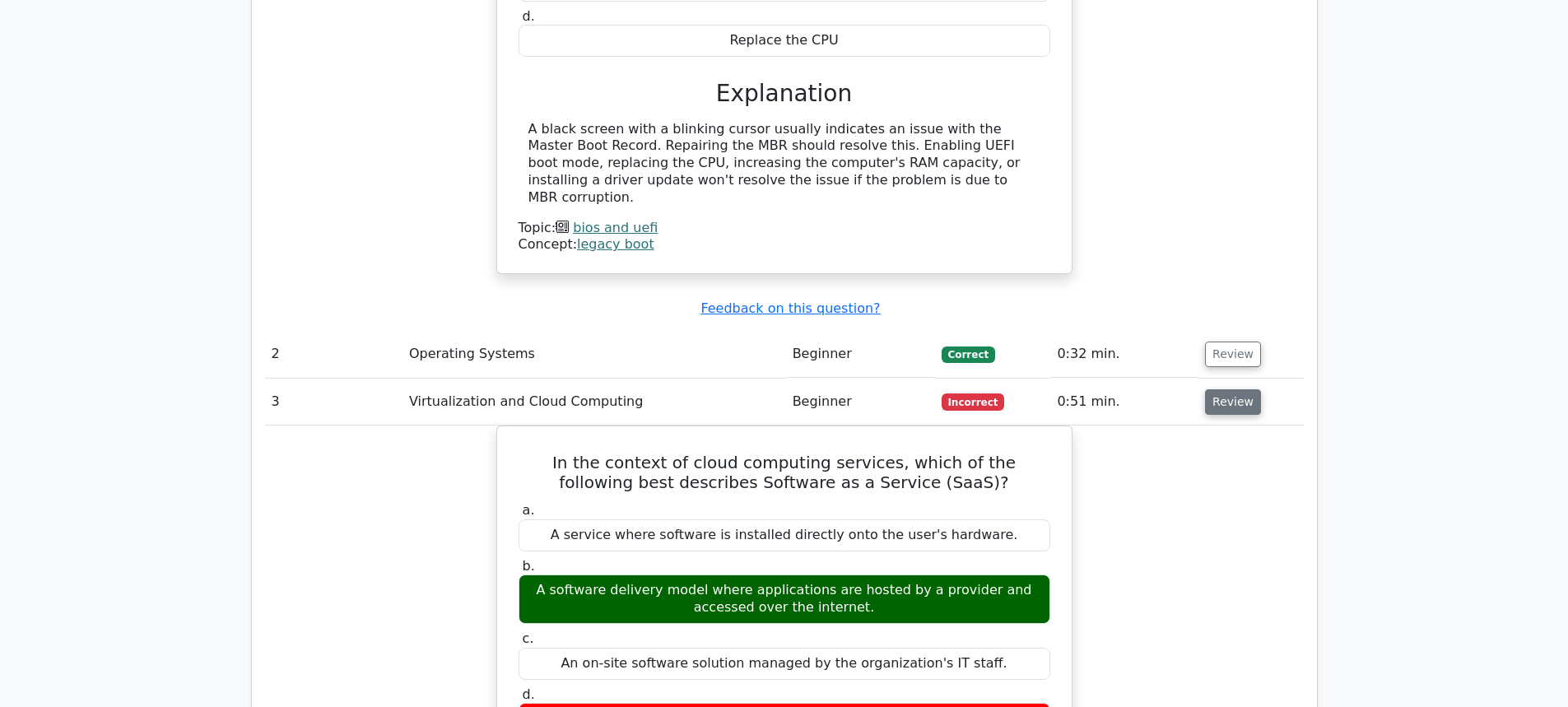
click at [1225, 390] on button "Review" at bounding box center [1233, 402] width 56 height 25
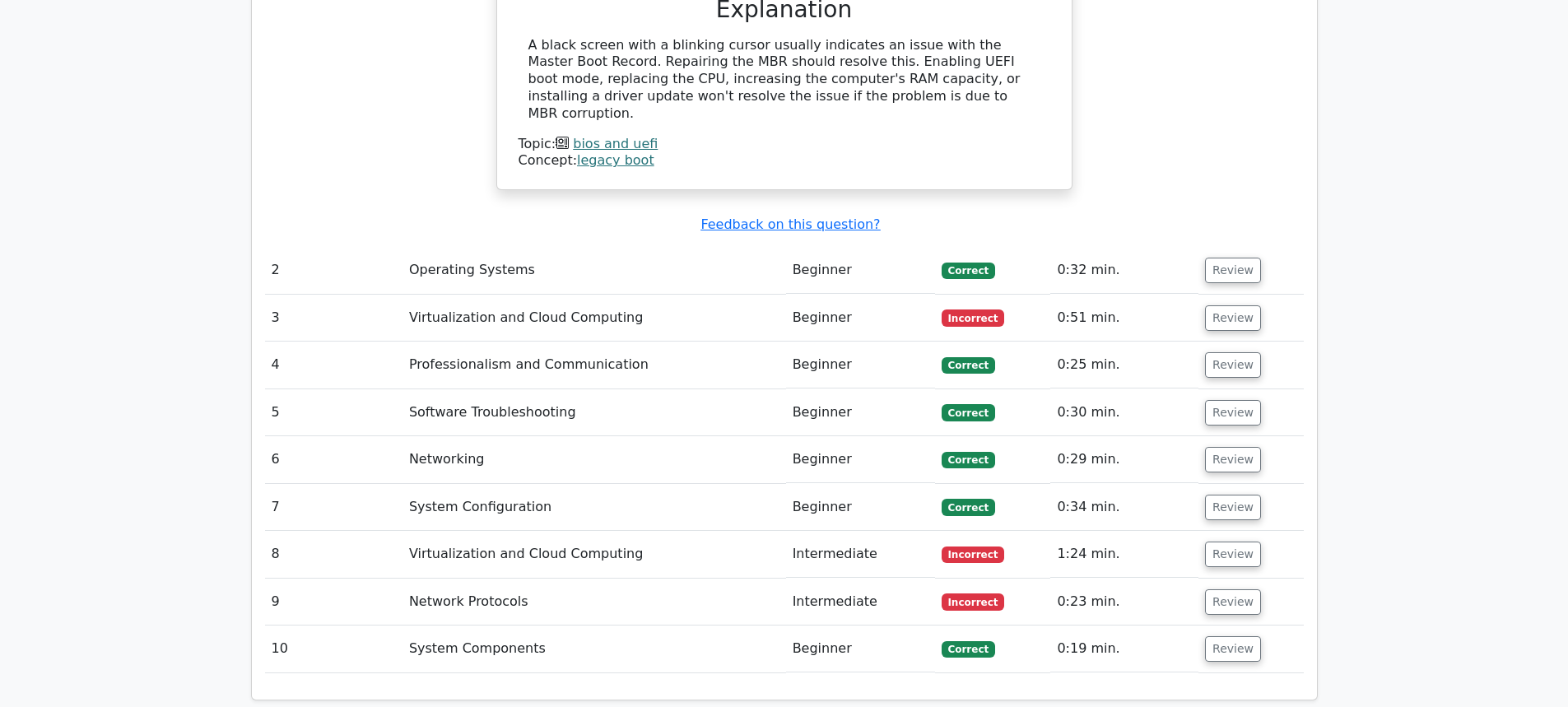
scroll to position [1943, 0]
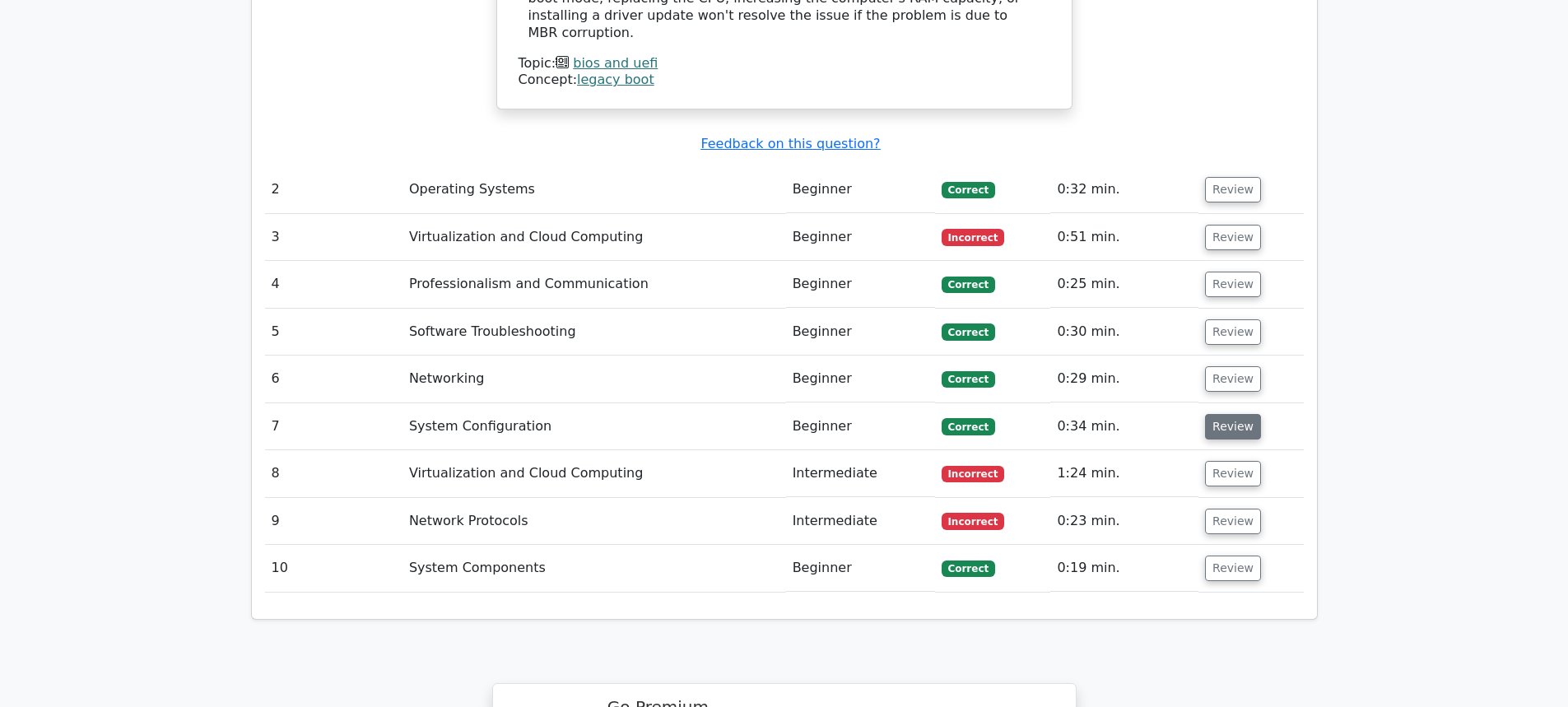
click at [1244, 414] on button "Review" at bounding box center [1233, 427] width 56 height 25
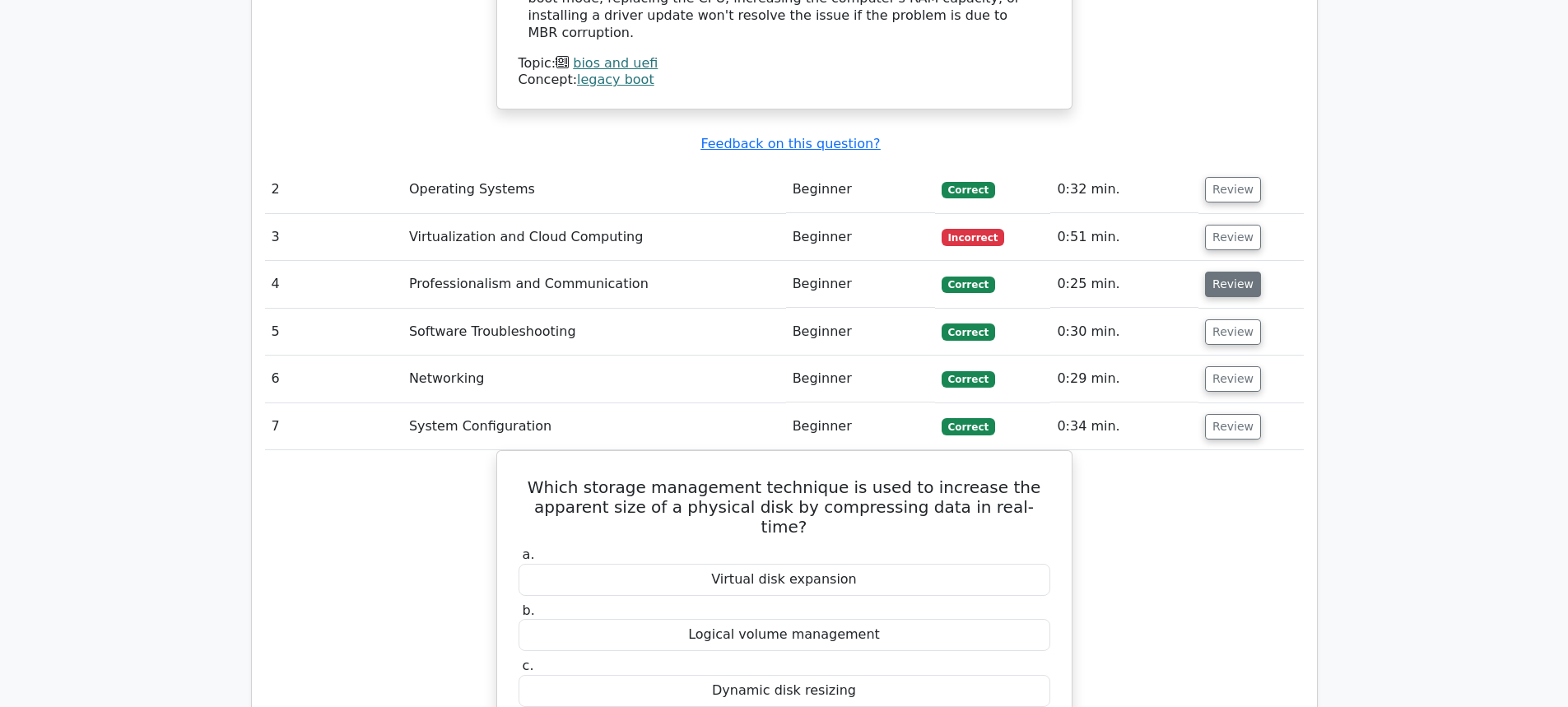
click at [1236, 272] on button "Review" at bounding box center [1233, 285] width 56 height 25
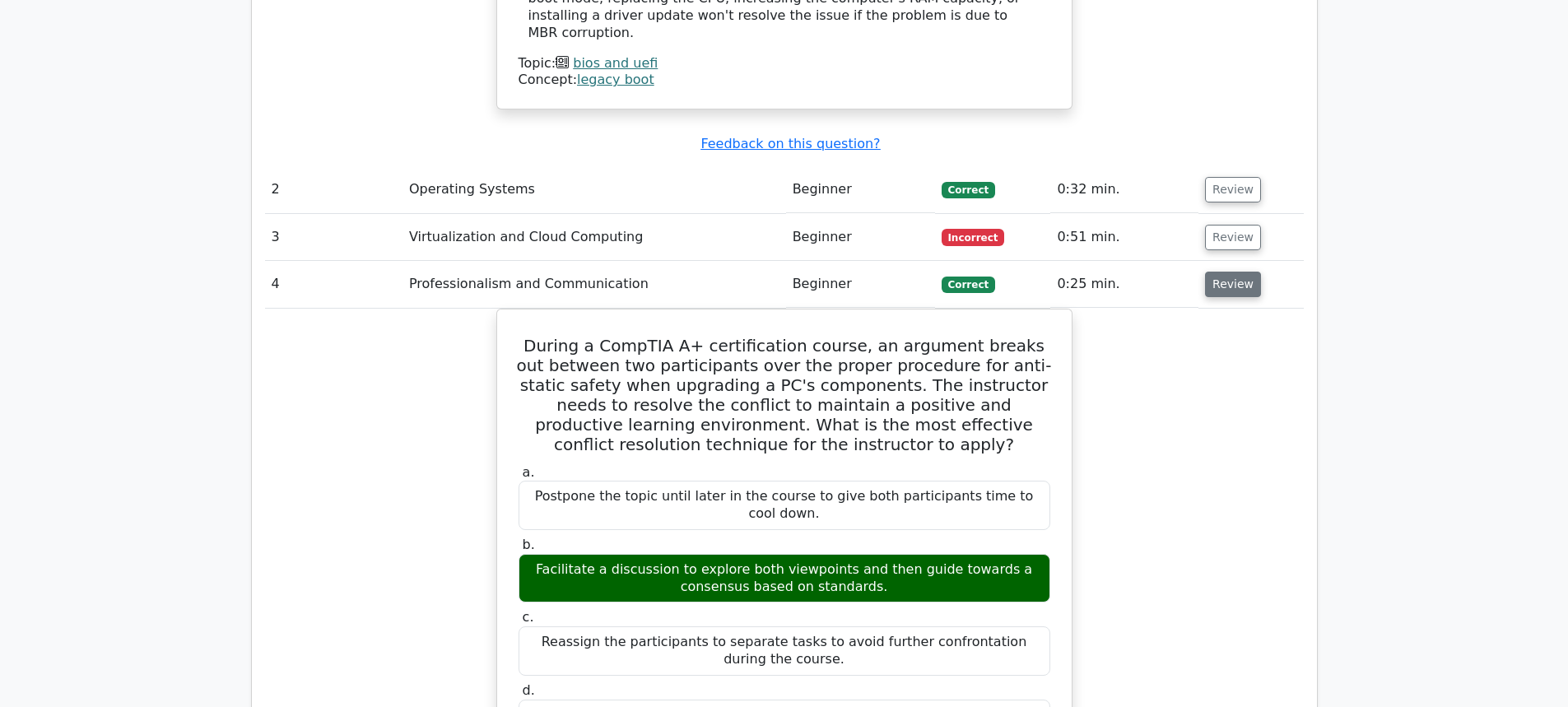
click at [1227, 272] on button "Review" at bounding box center [1233, 285] width 56 height 25
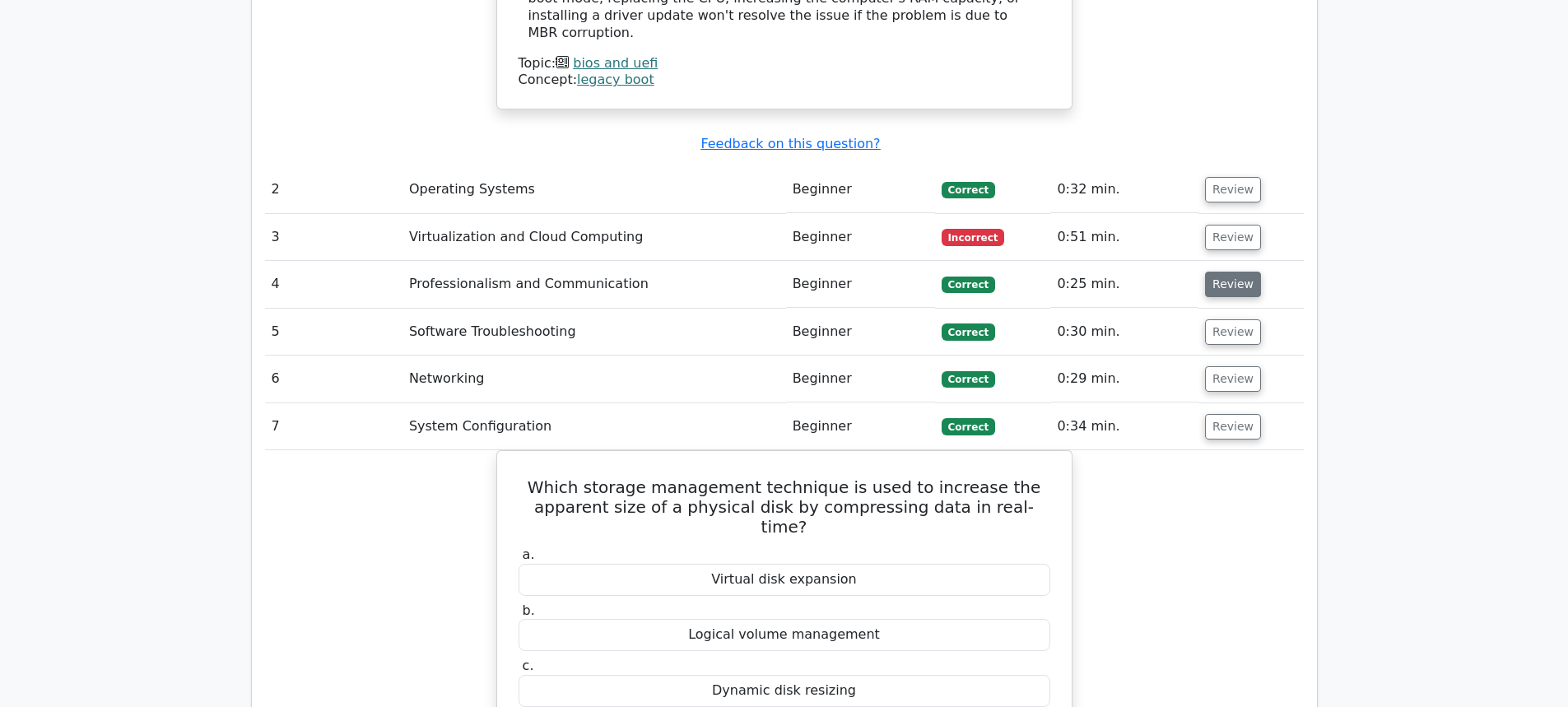
click at [1227, 272] on button "Review" at bounding box center [1233, 285] width 56 height 25
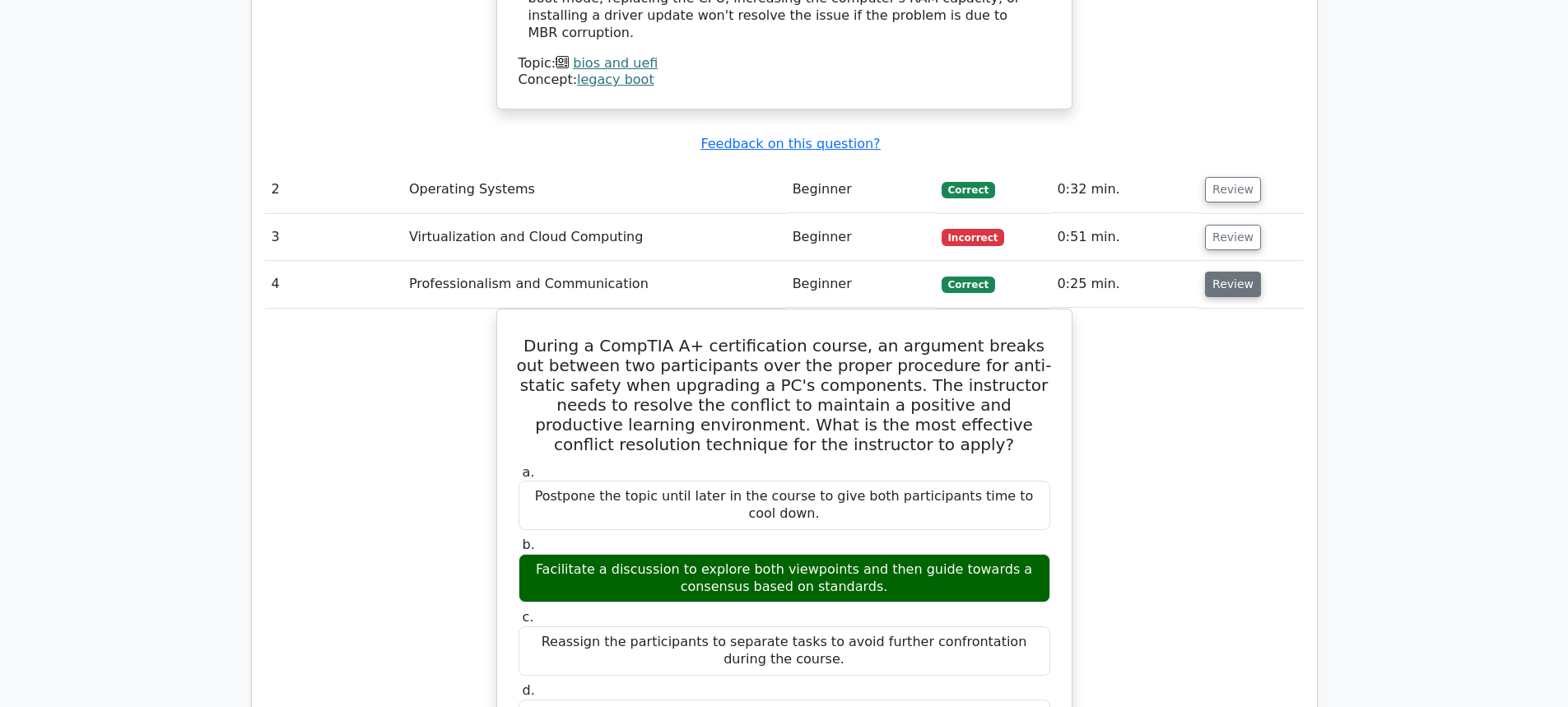
click at [1216, 272] on button "Review" at bounding box center [1233, 285] width 56 height 25
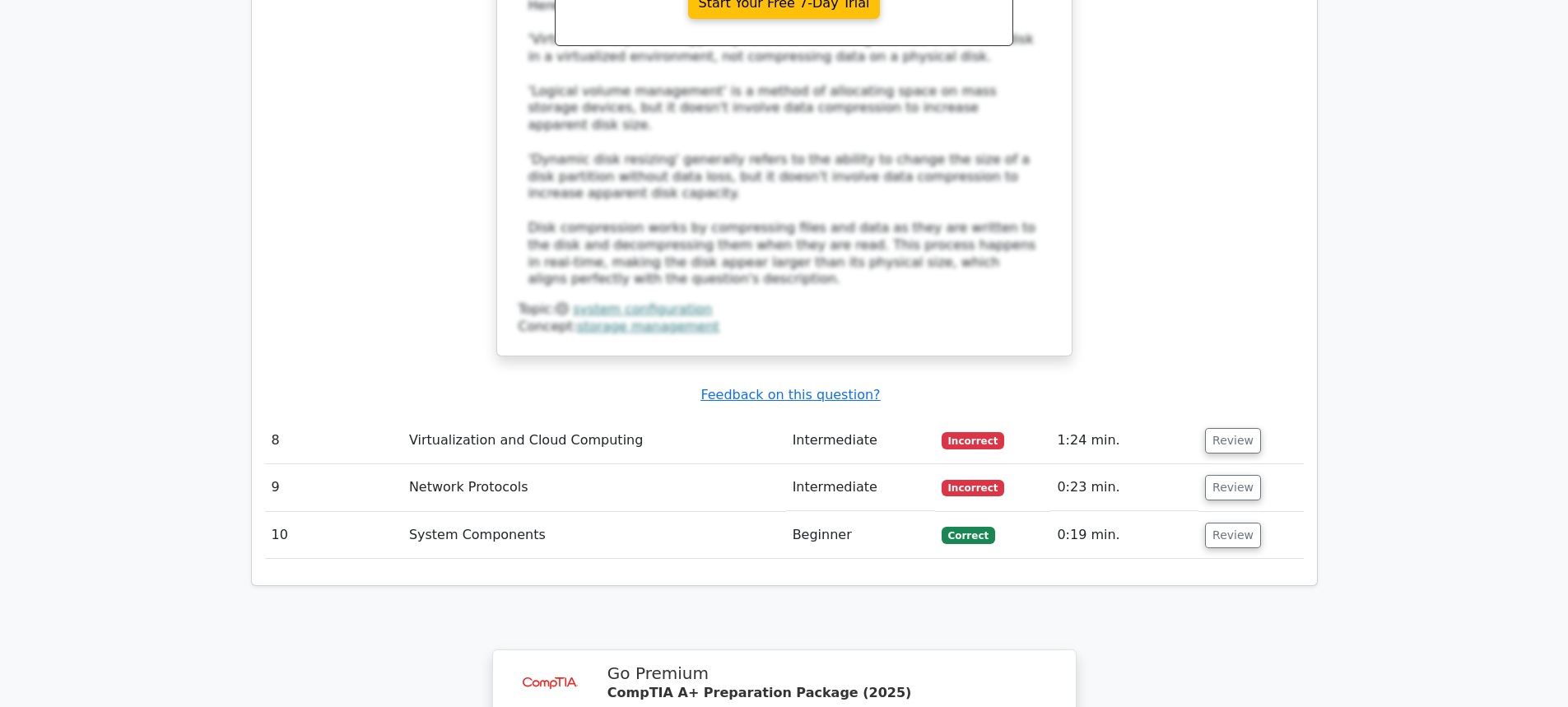
scroll to position [2931, 0]
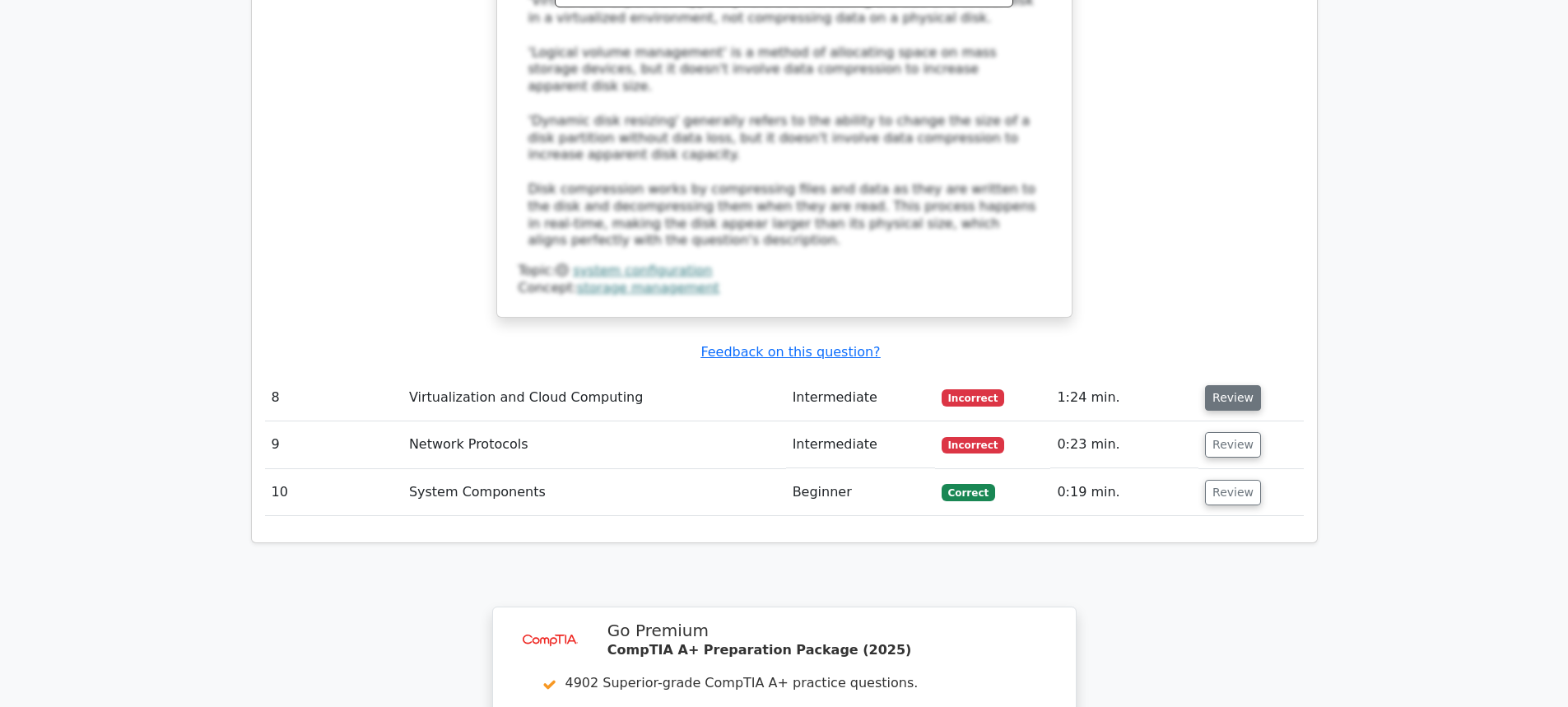
click at [1219, 385] on button "Review" at bounding box center [1233, 398] width 56 height 25
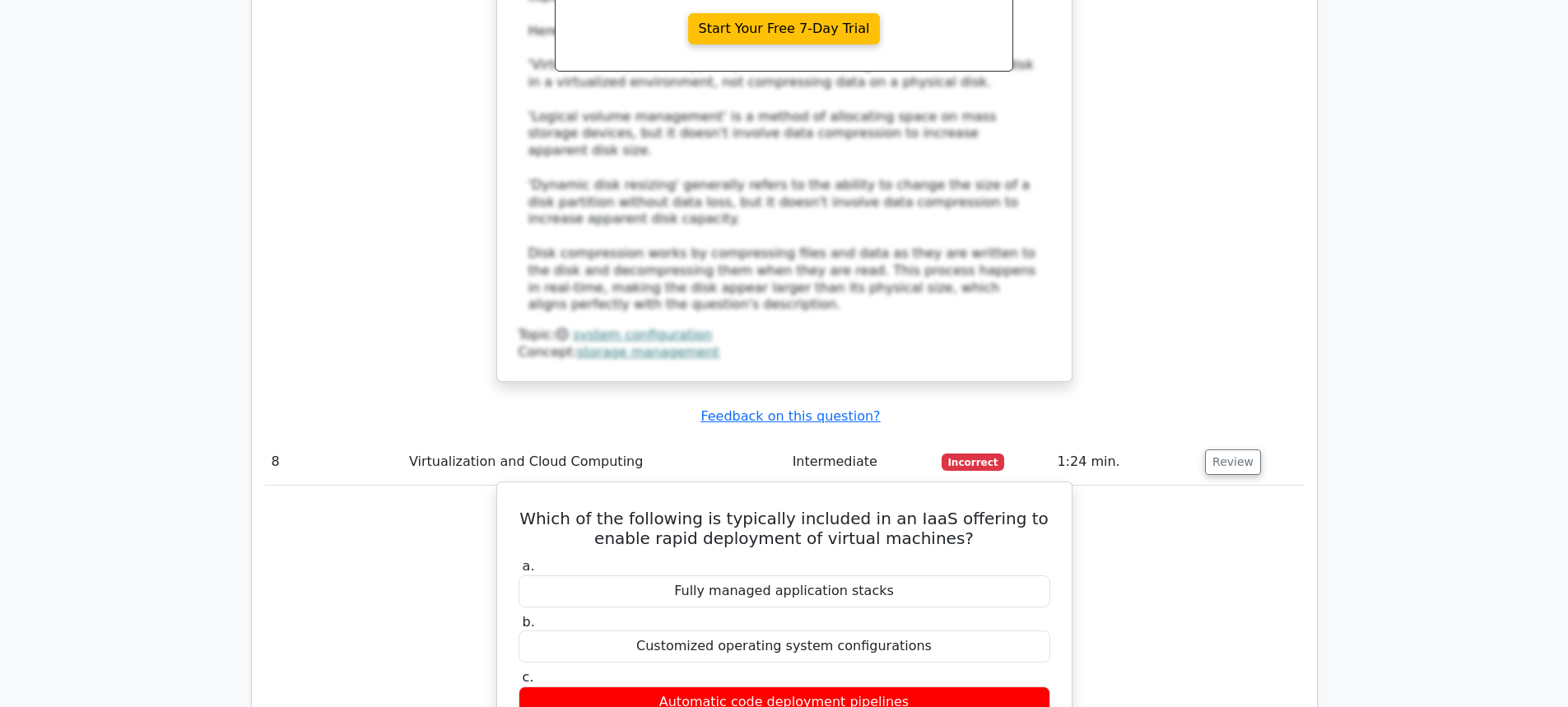
scroll to position [2767, 0]
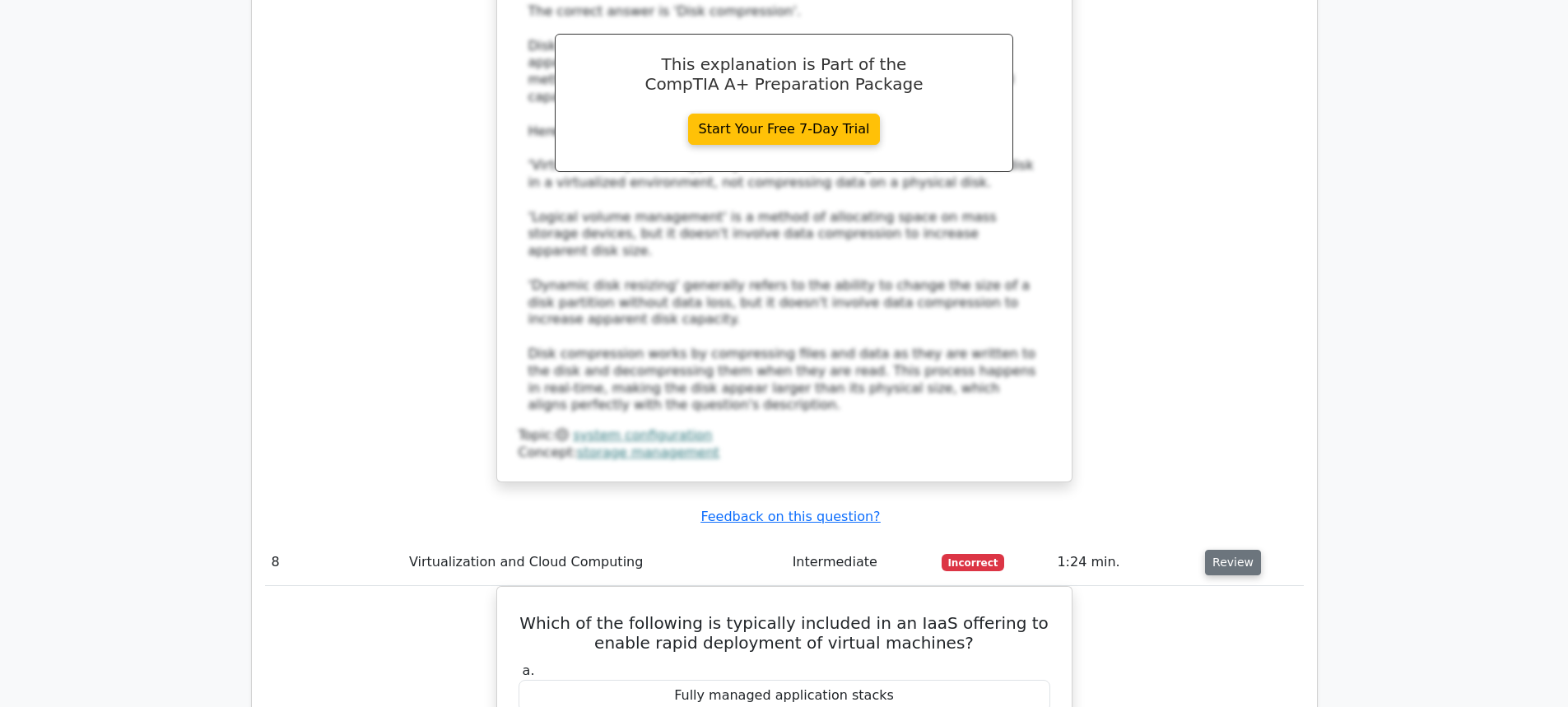
click at [1216, 550] on button "Review" at bounding box center [1233, 562] width 56 height 25
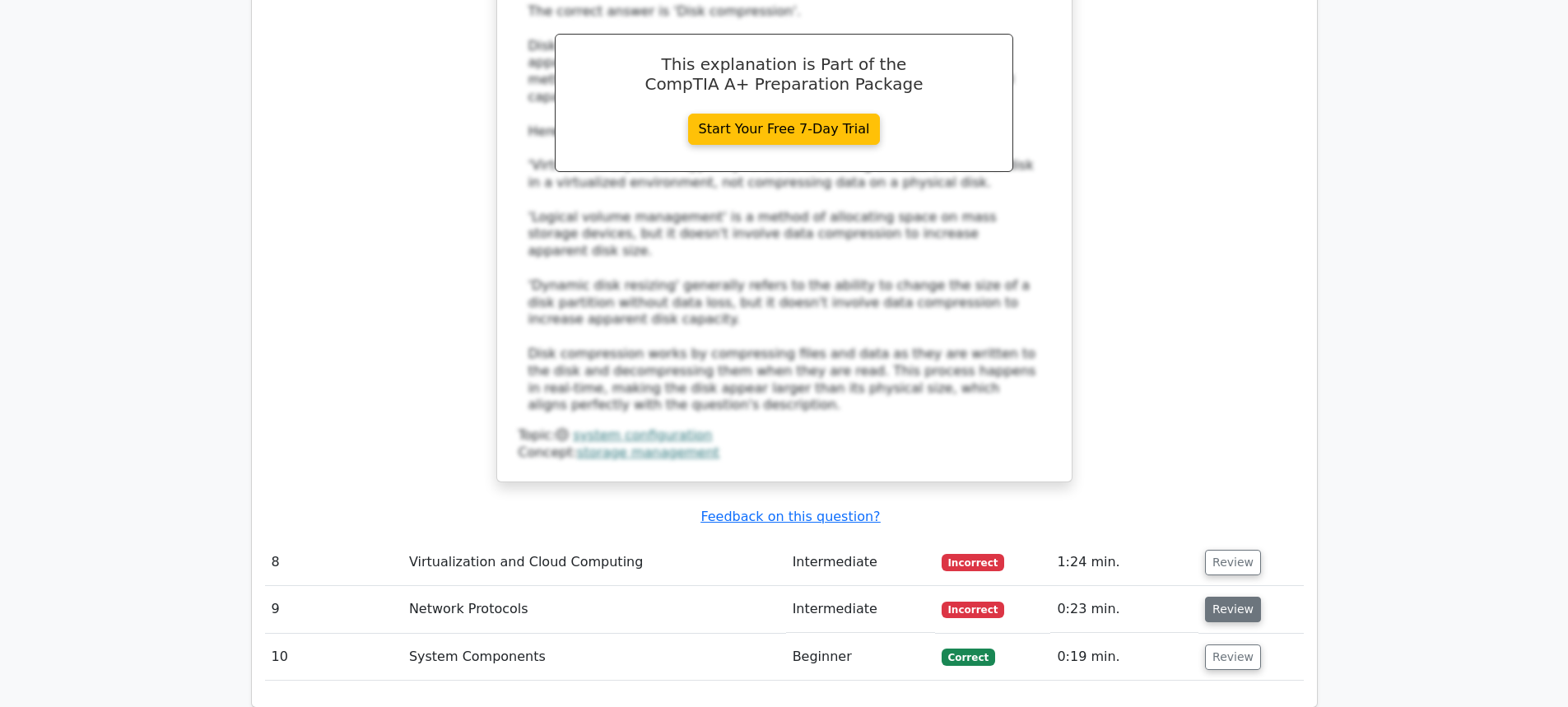
click at [1216, 597] on button "Review" at bounding box center [1233, 609] width 56 height 25
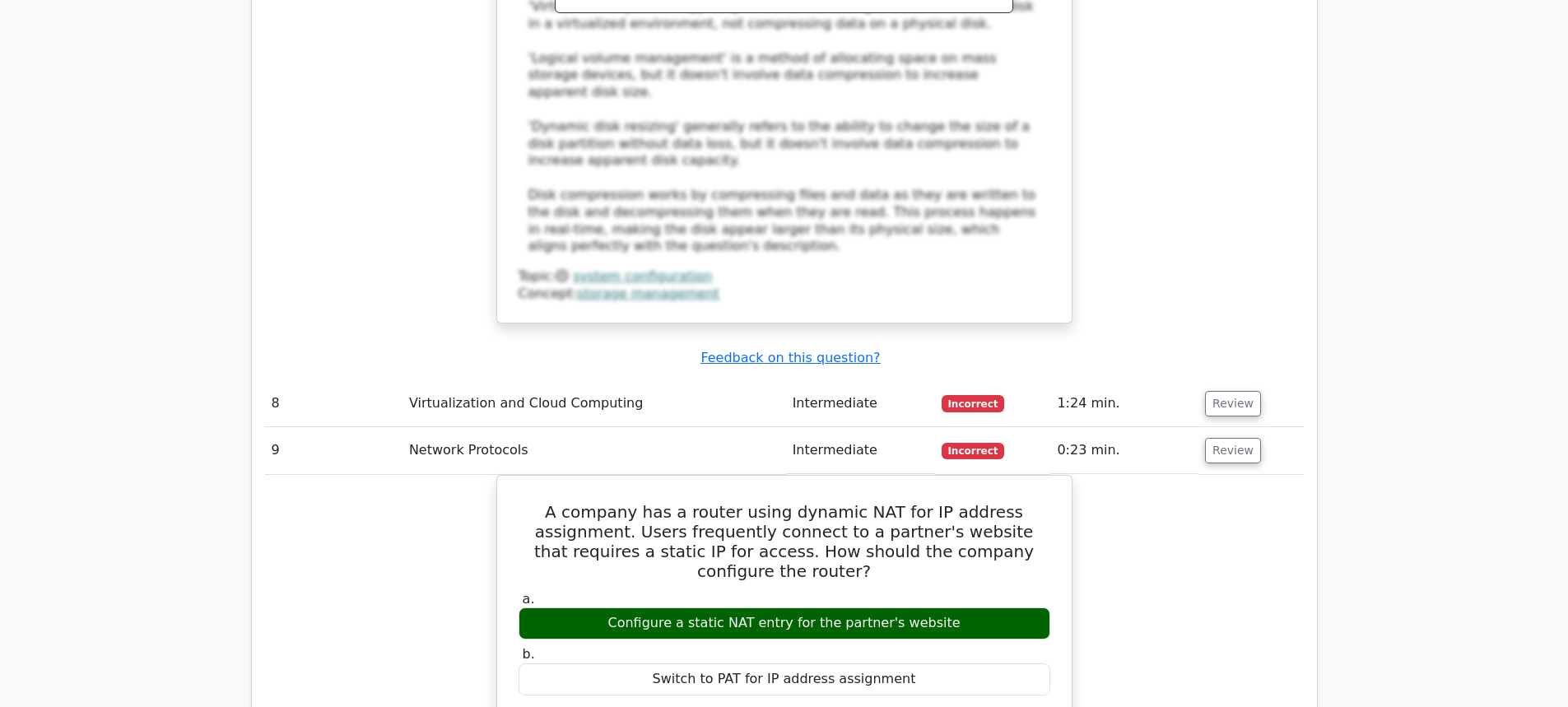
scroll to position [2849, 0]
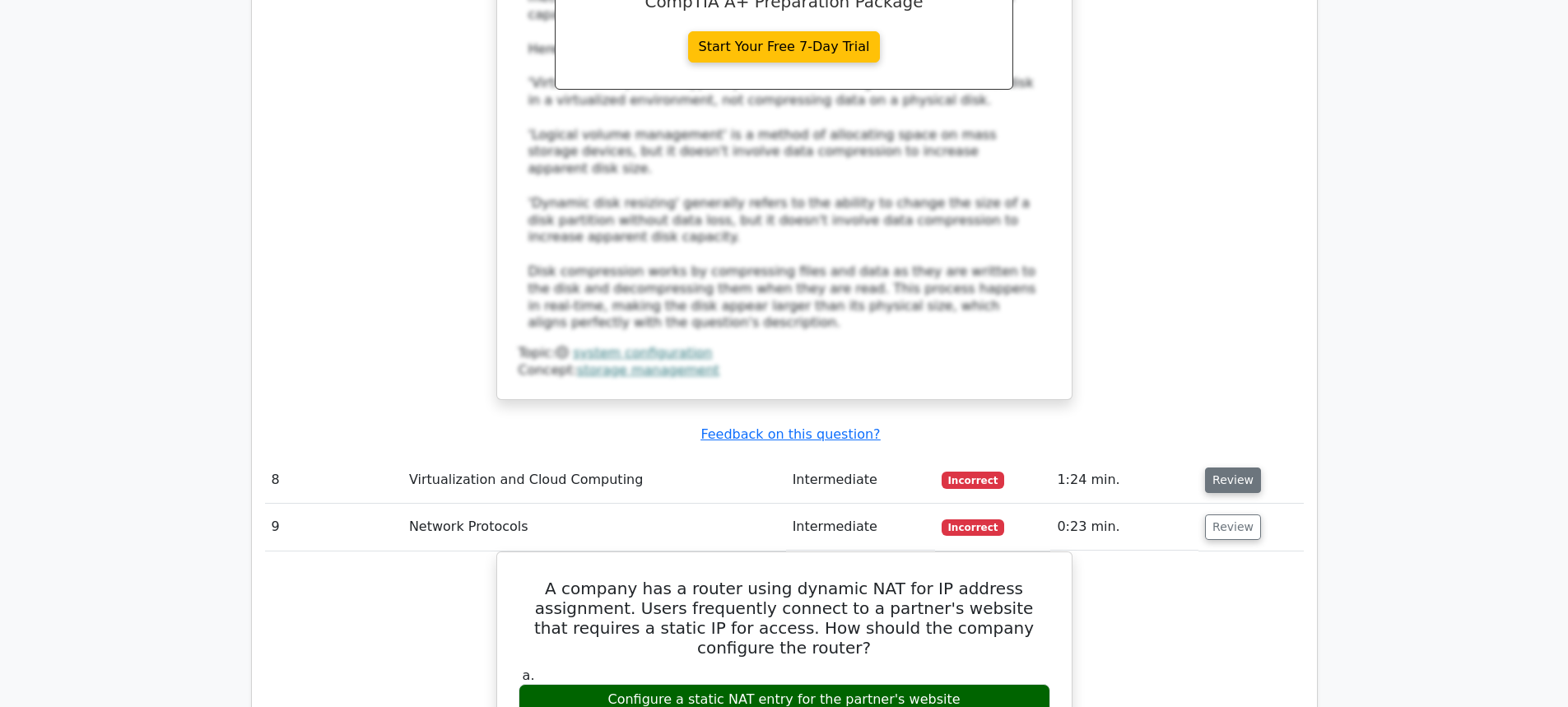
click at [1226, 467] on button "Review" at bounding box center [1233, 480] width 56 height 25
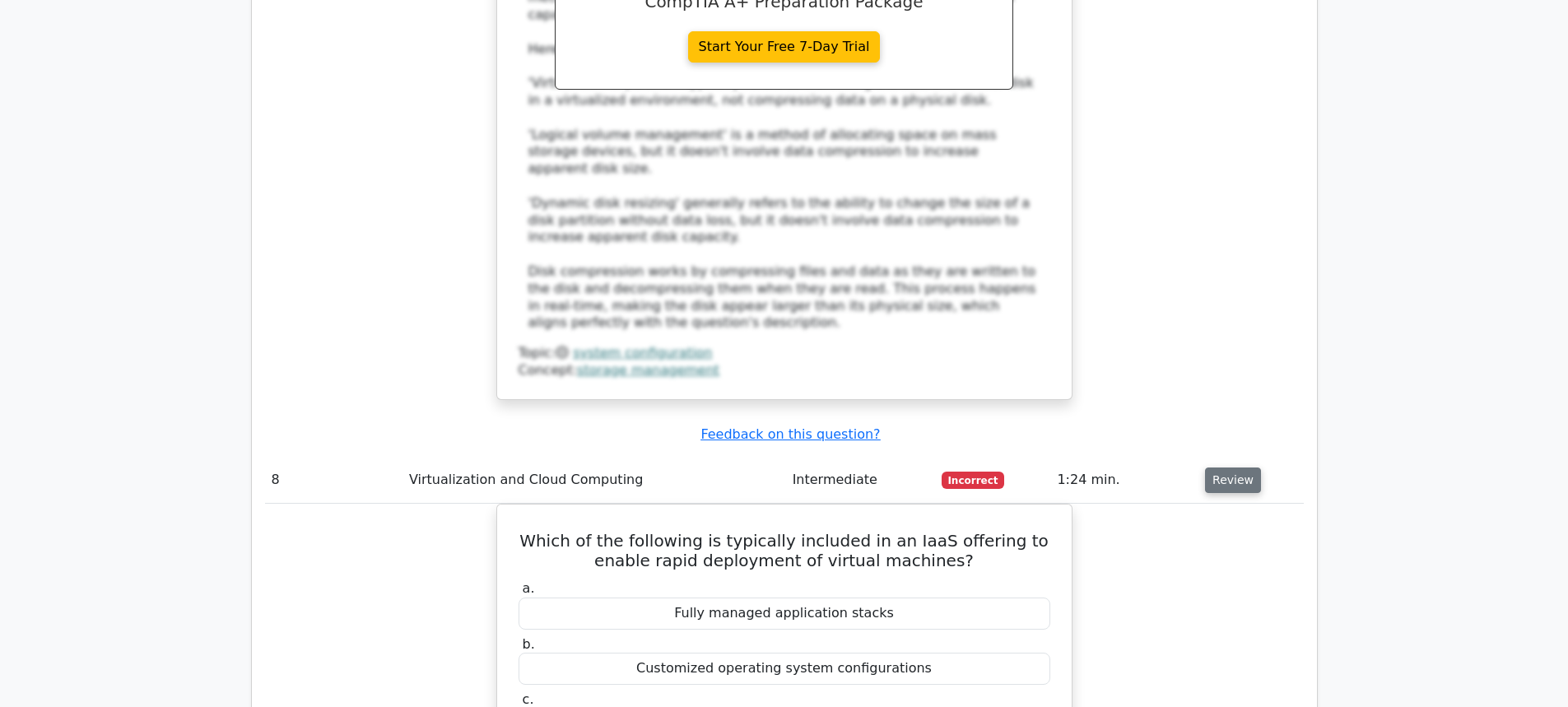
click at [1225, 467] on button "Review" at bounding box center [1233, 480] width 56 height 25
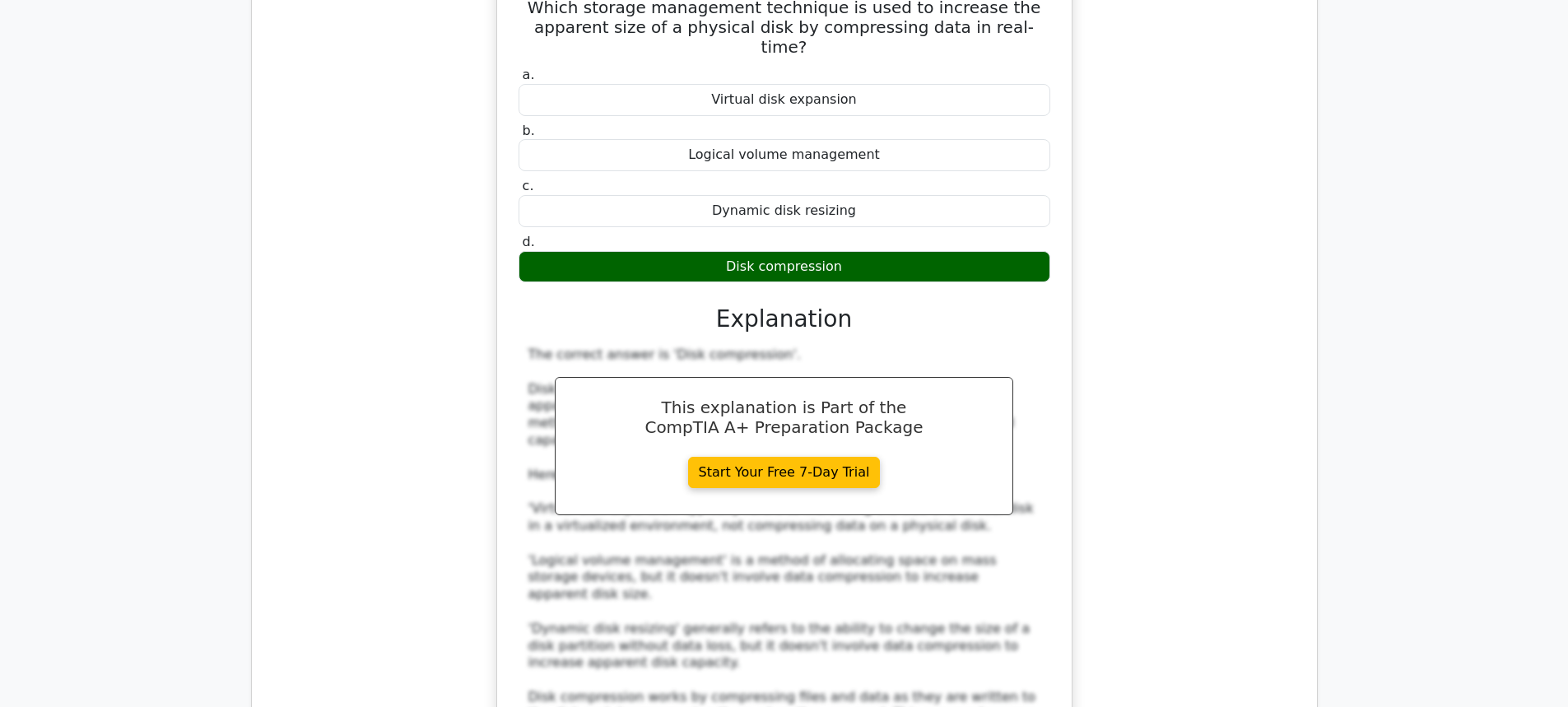
scroll to position [2190, 0]
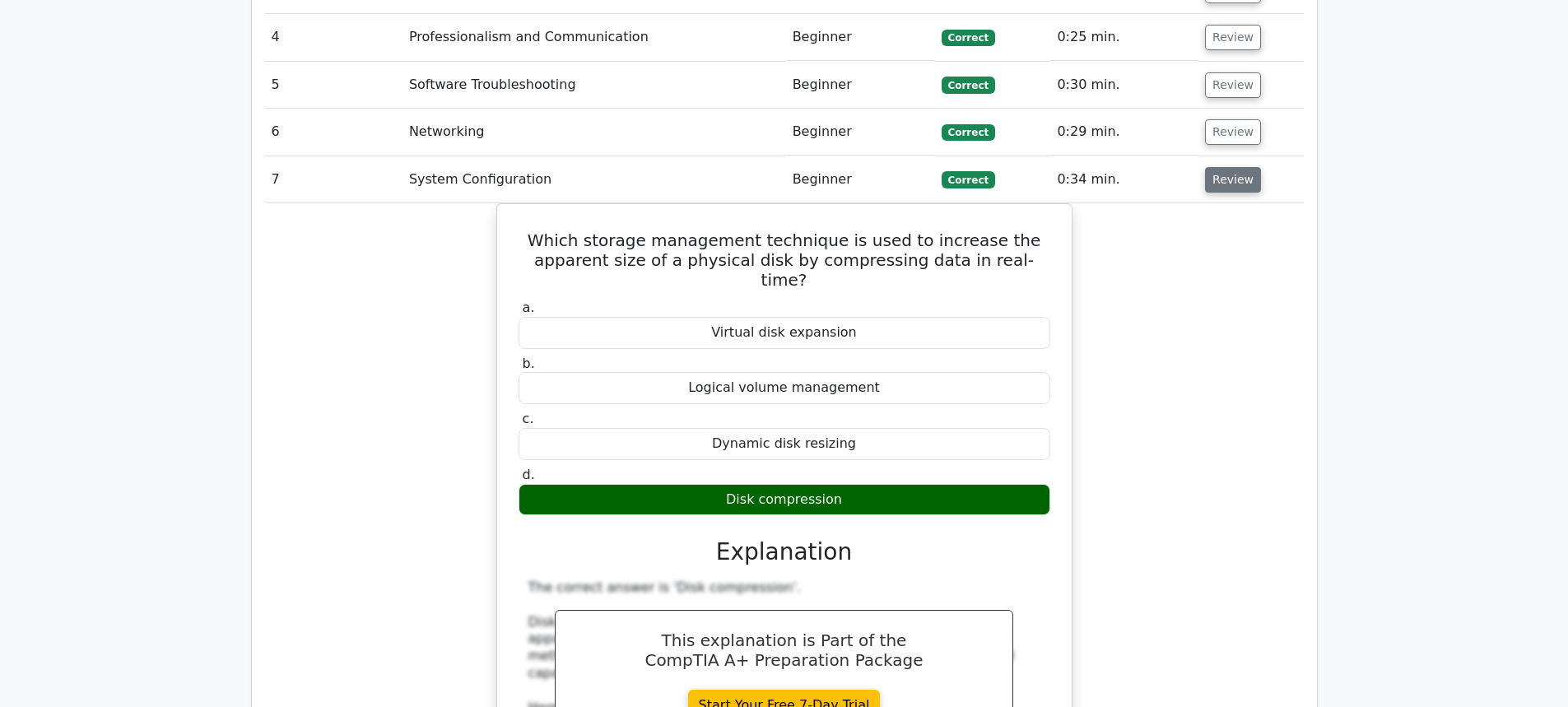
click at [1221, 167] on button "Review" at bounding box center [1233, 180] width 56 height 25
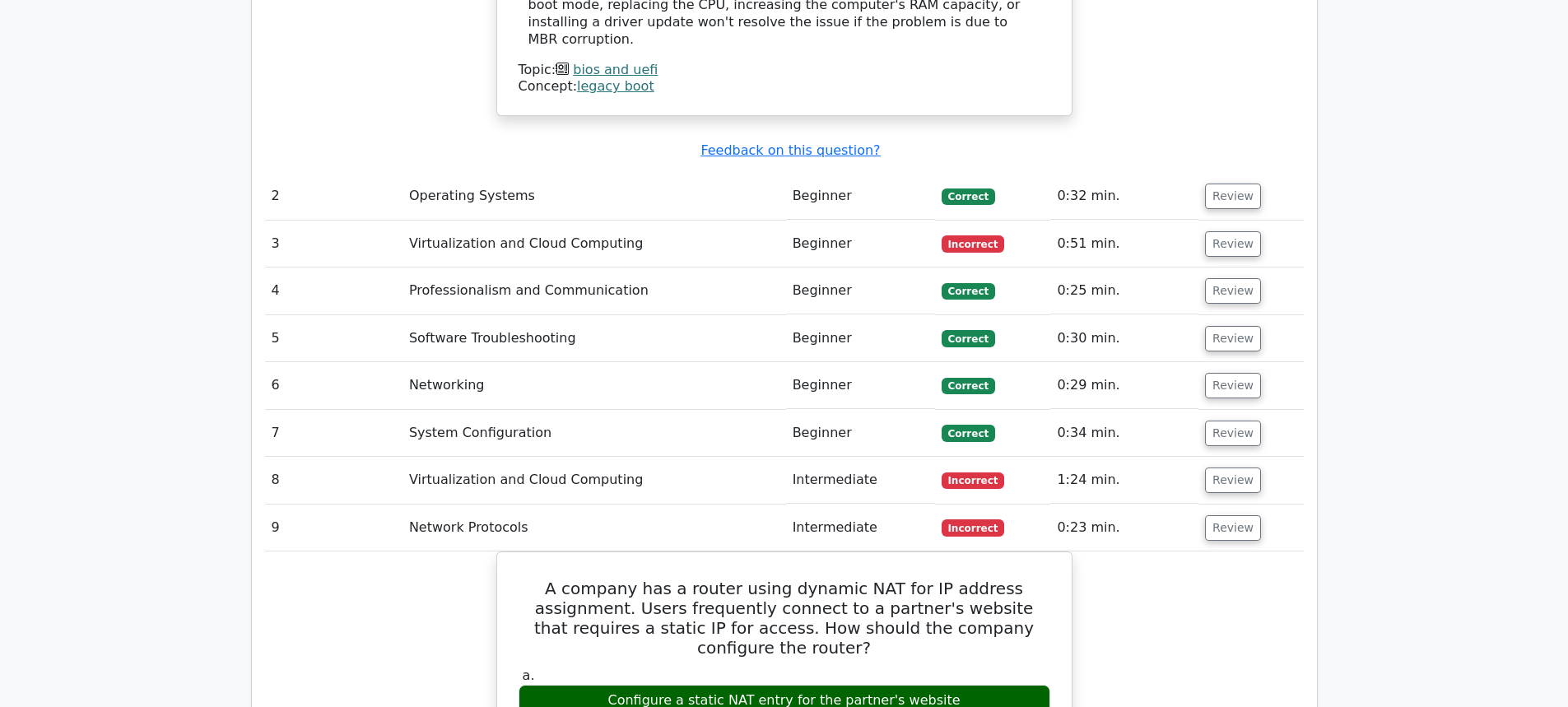
scroll to position [1778, 0]
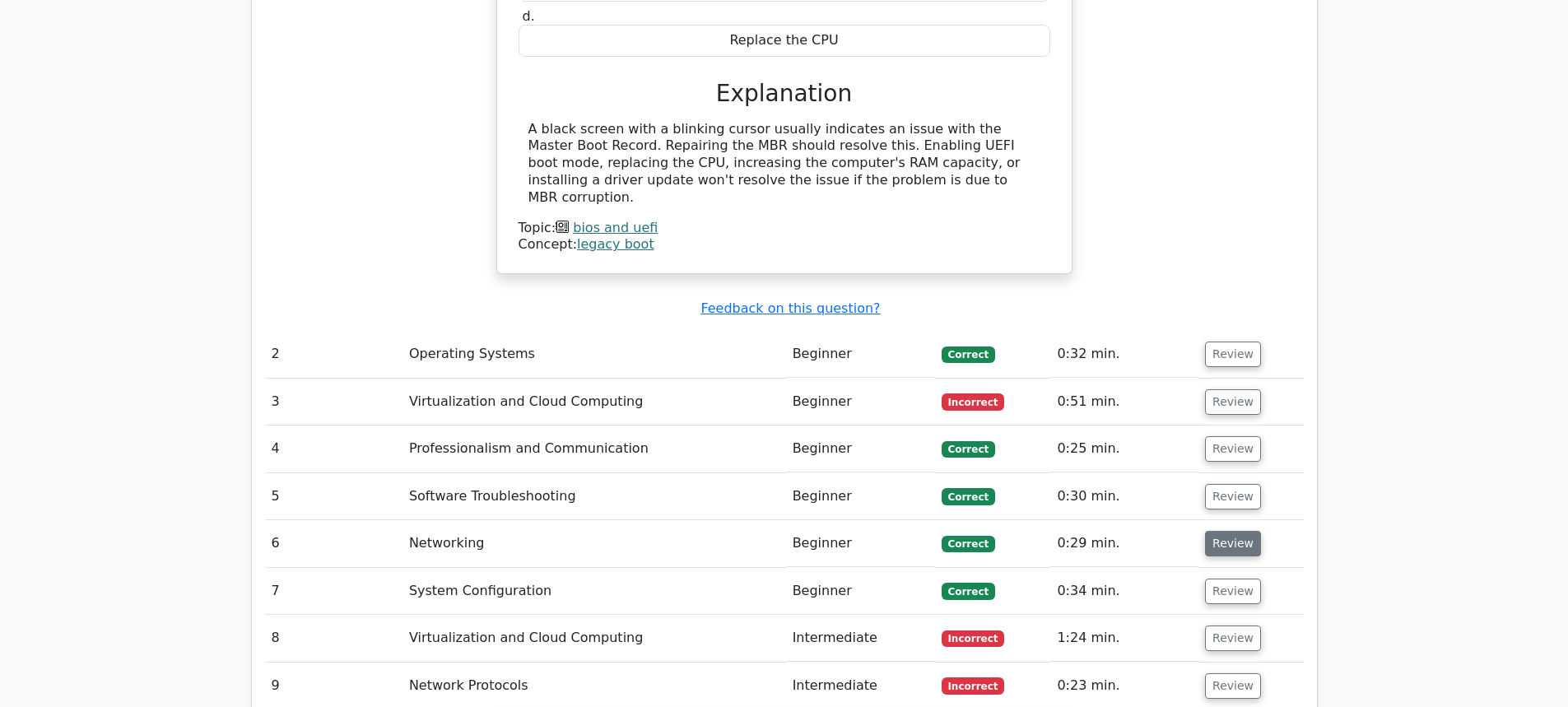
click at [1215, 531] on button "Review" at bounding box center [1233, 543] width 56 height 25
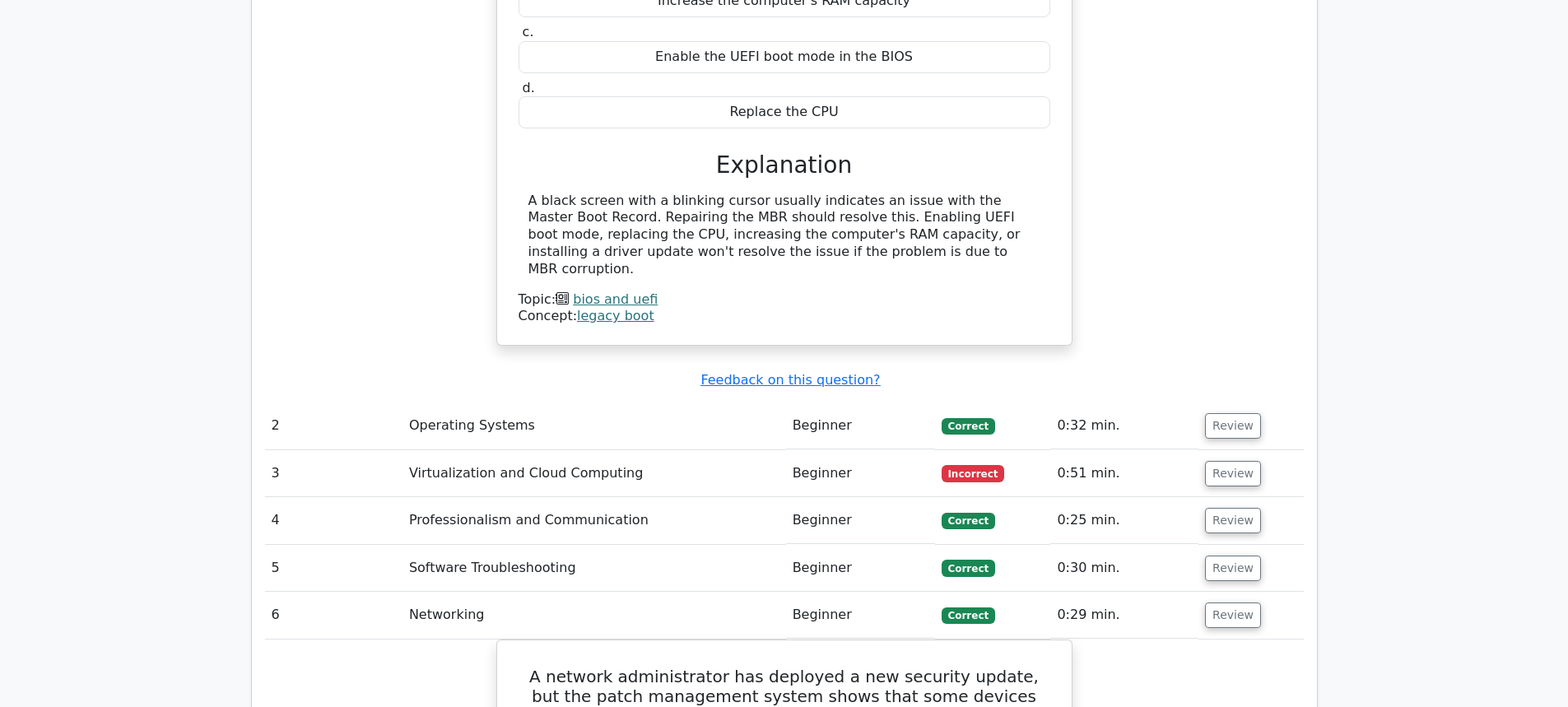
scroll to position [1861, 0]
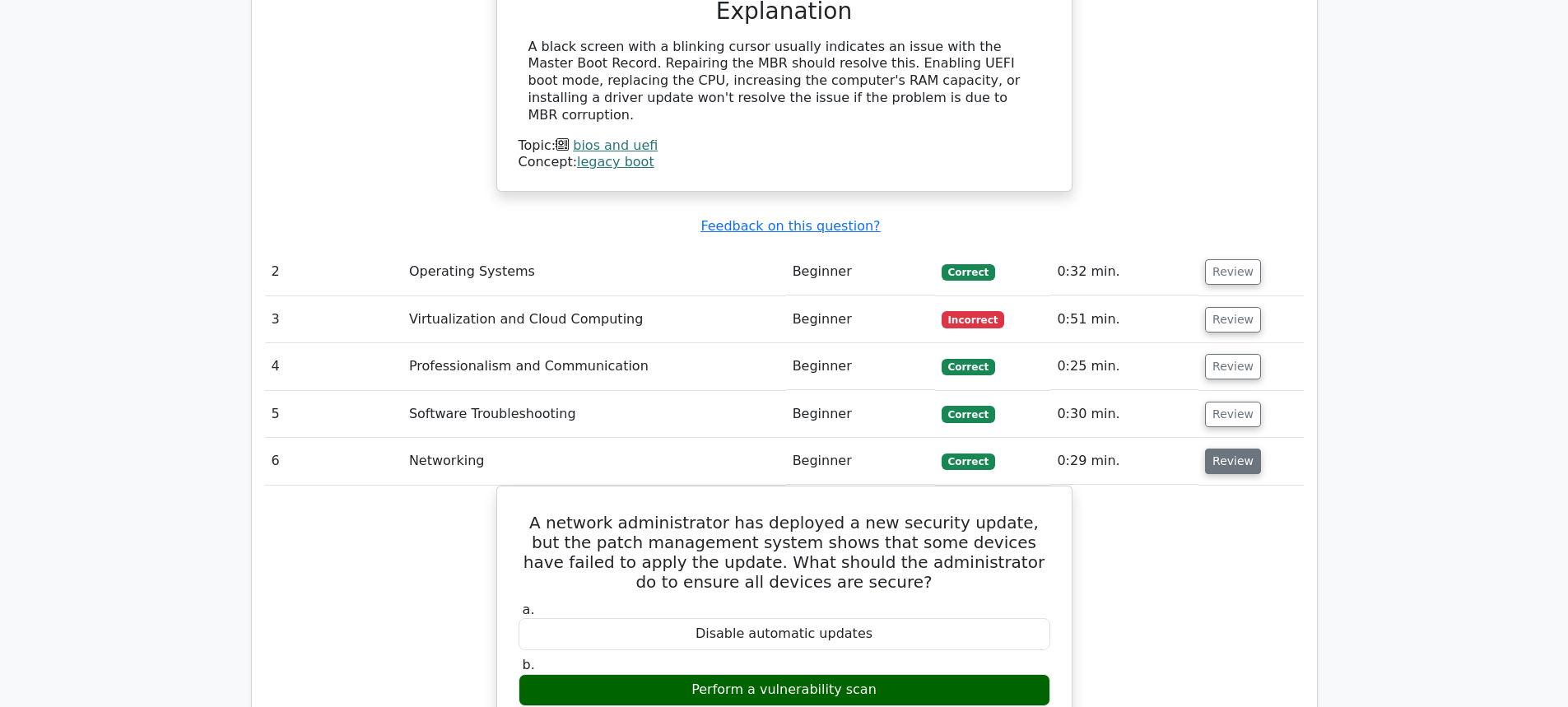
click at [1215, 448] on button "Review" at bounding box center [1233, 461] width 56 height 25
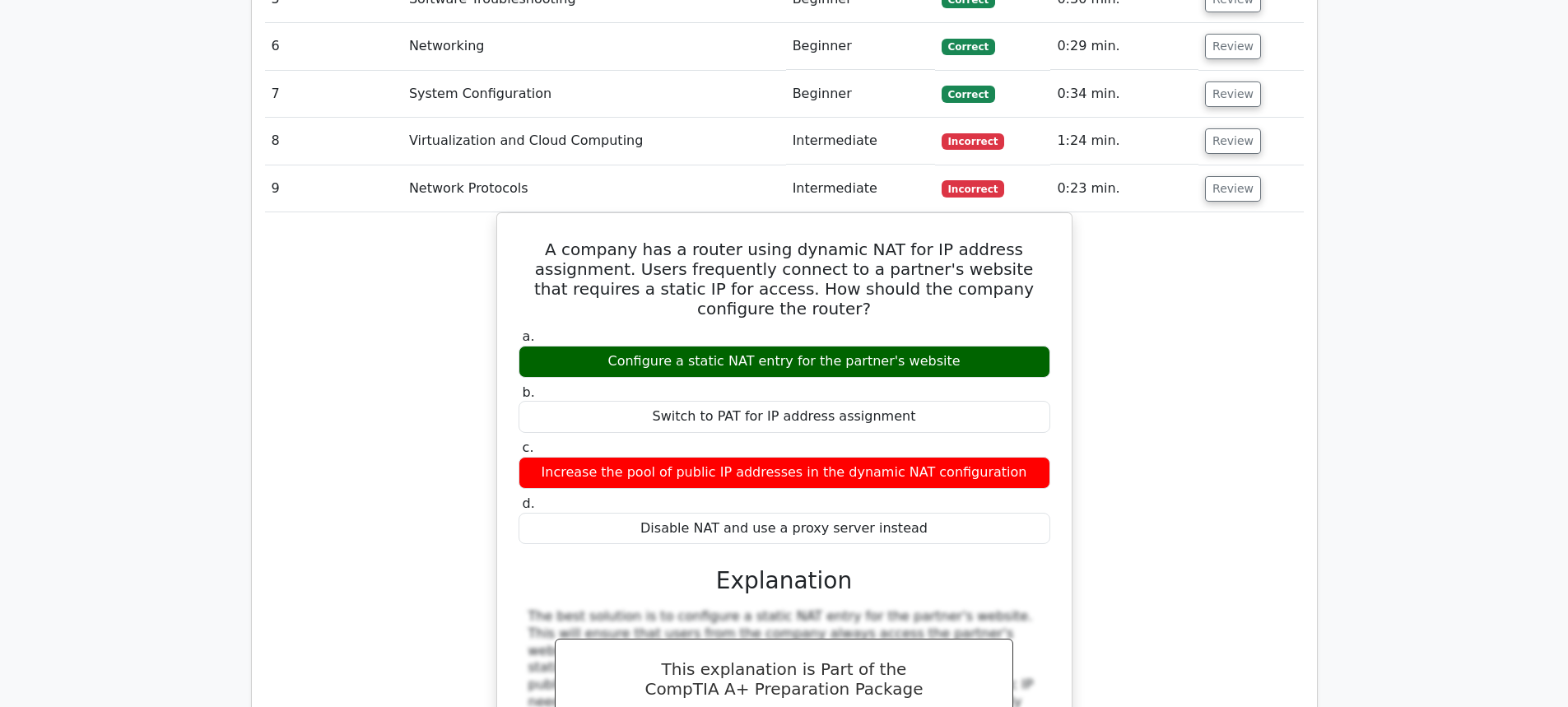
scroll to position [2107, 0]
